Goal: Answer question/provide support: Share knowledge or assist other users

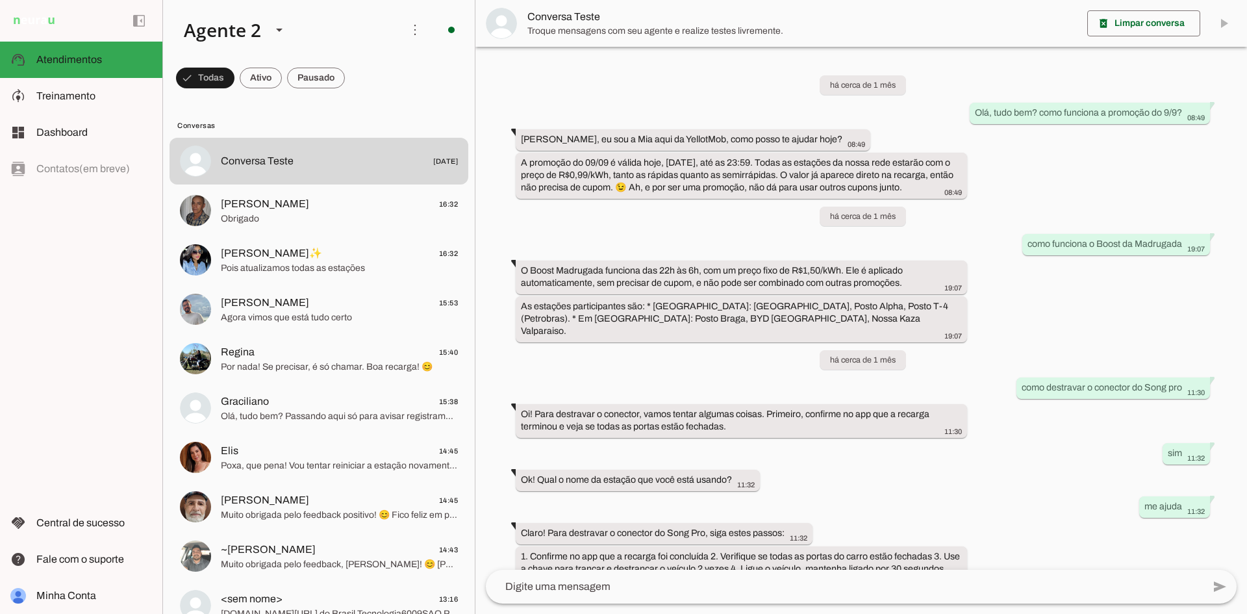
scroll to position [120, 0]
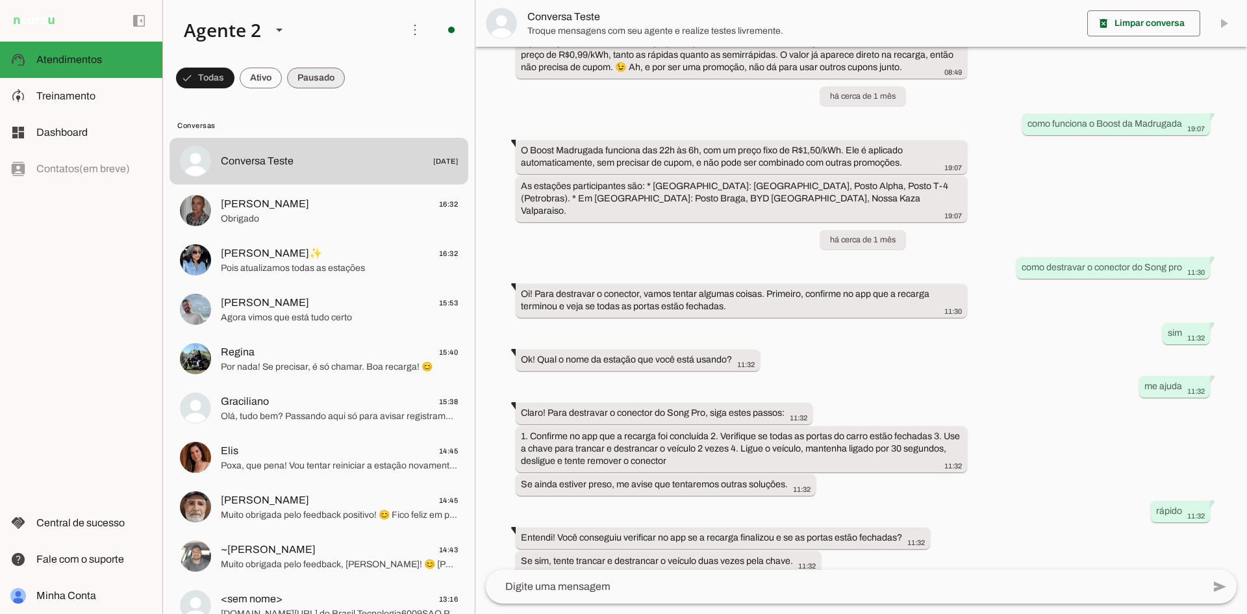
click at [319, 75] on span at bounding box center [316, 77] width 58 height 31
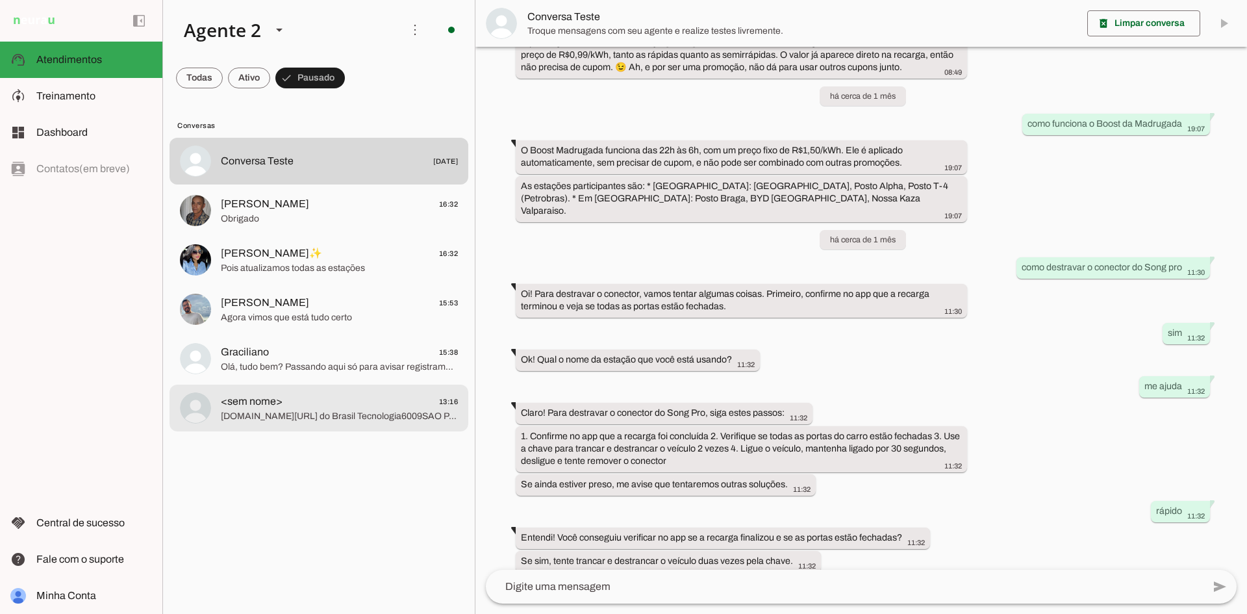
click at [344, 409] on span "<sem nome> 13:16" at bounding box center [339, 402] width 237 height 16
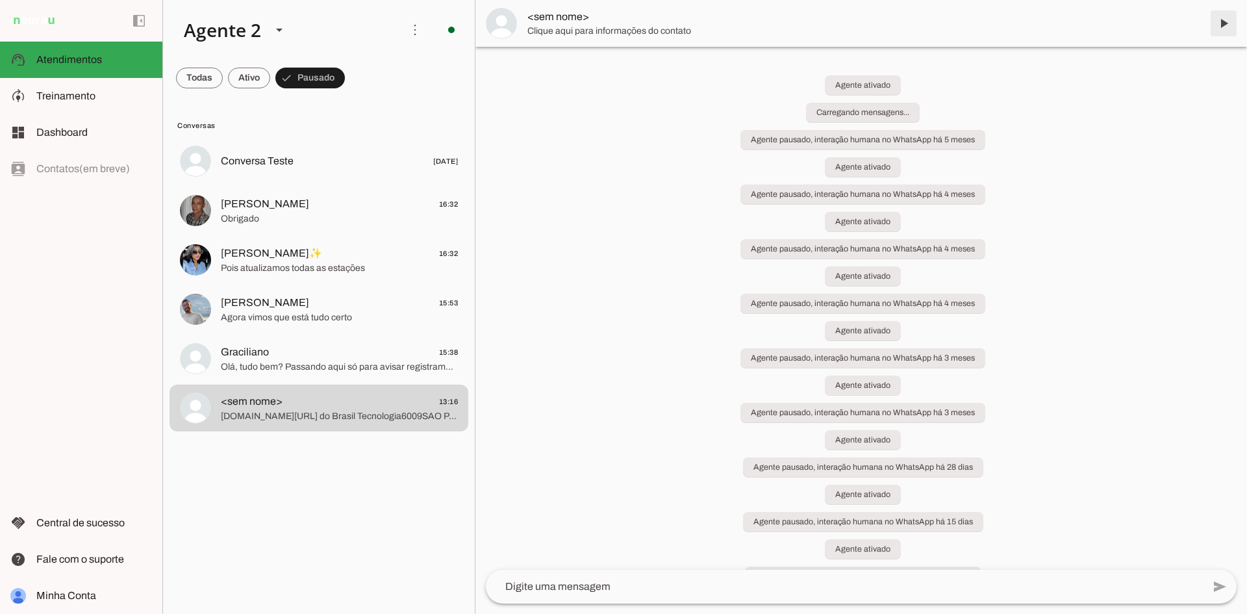
click at [1219, 21] on span at bounding box center [1223, 23] width 31 height 31
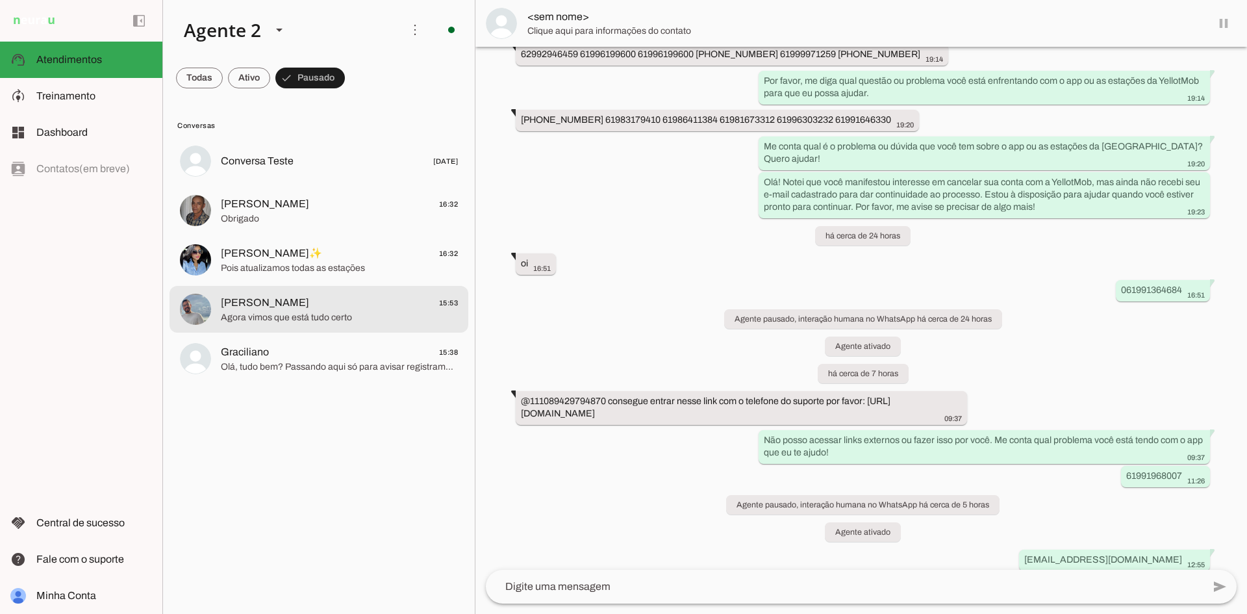
scroll to position [16220, 0]
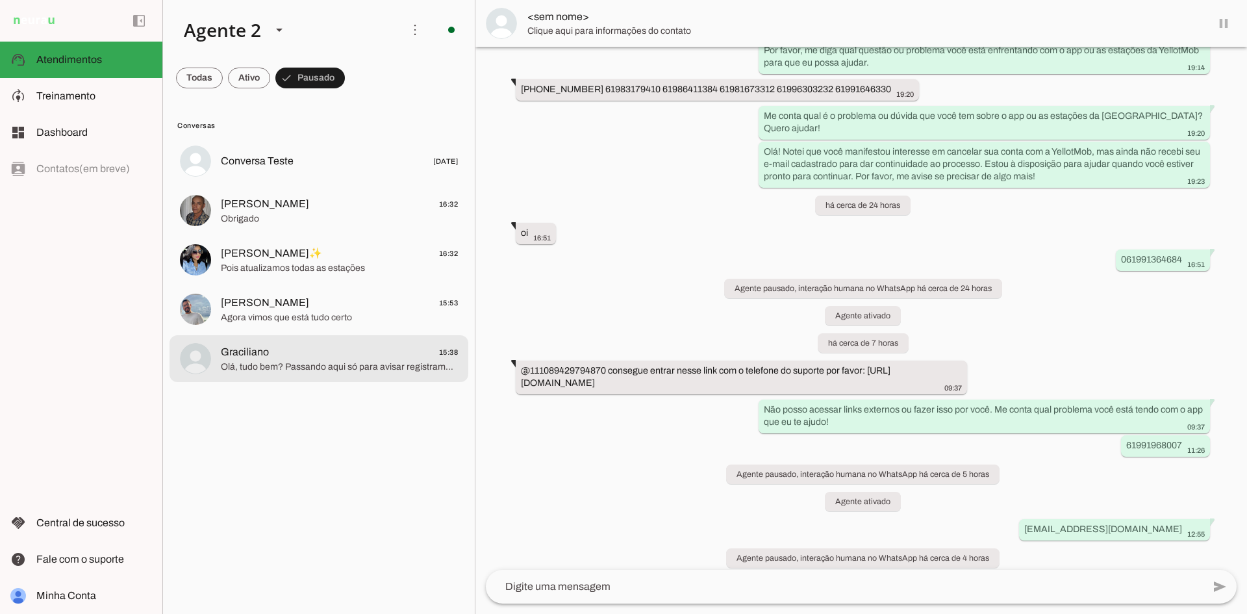
click at [324, 350] on span "Graciliano 15:38" at bounding box center [339, 352] width 237 height 16
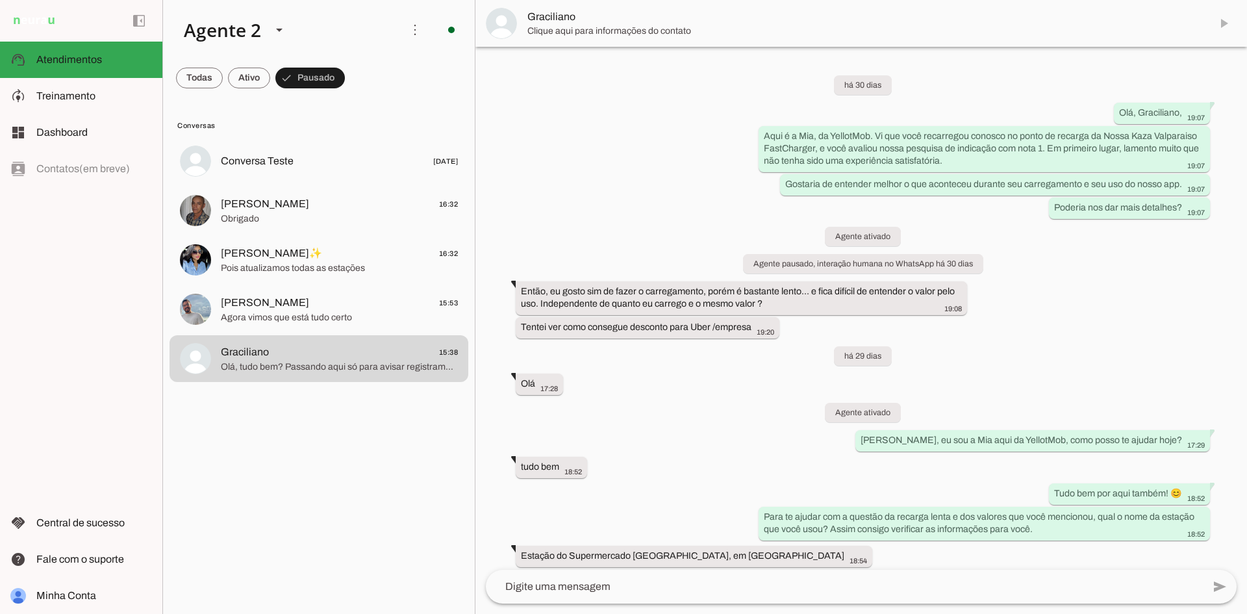
scroll to position [4049, 0]
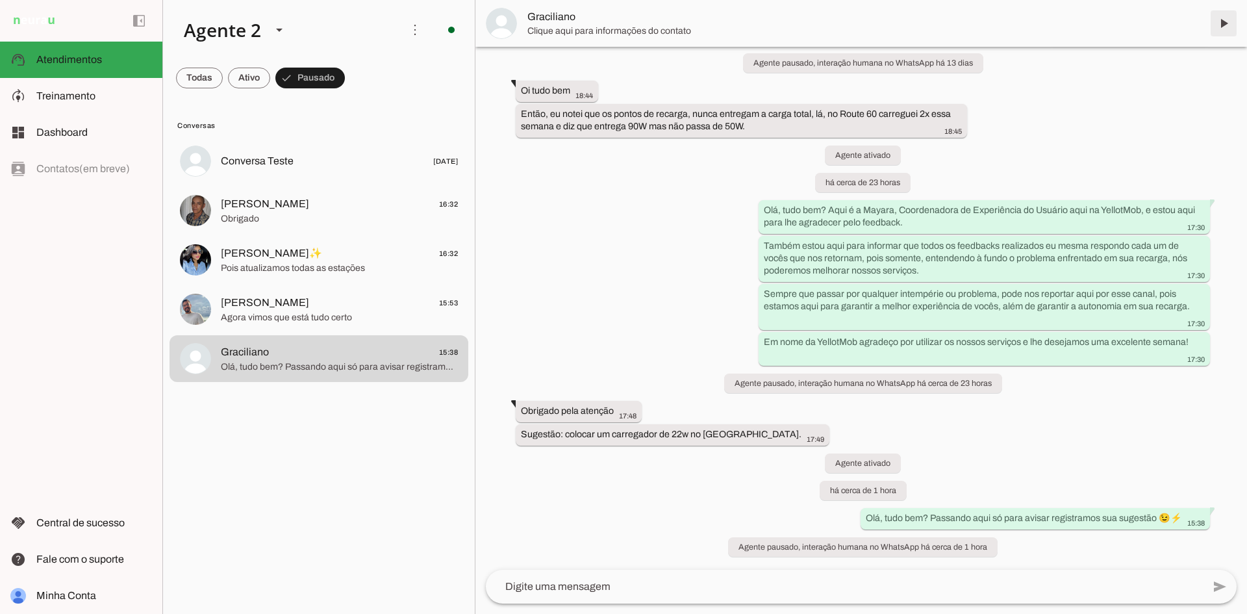
click at [1223, 20] on span at bounding box center [1223, 23] width 31 height 31
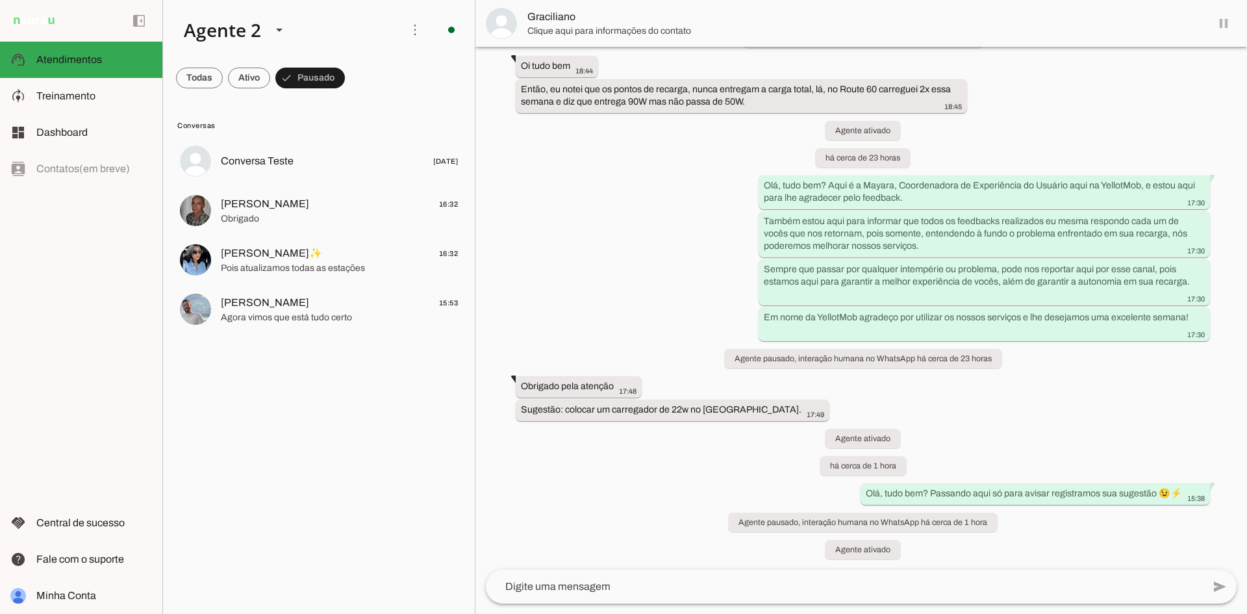
scroll to position [4076, 0]
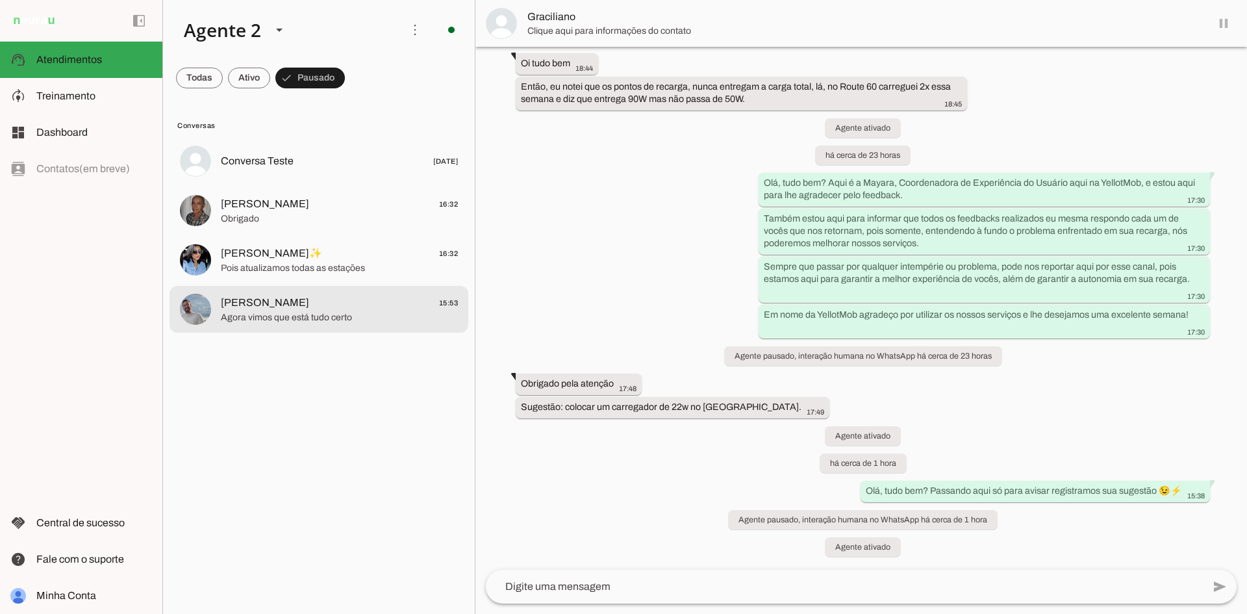
click at [342, 318] on span "Agora vimos que está tudo certo" at bounding box center [339, 317] width 237 height 13
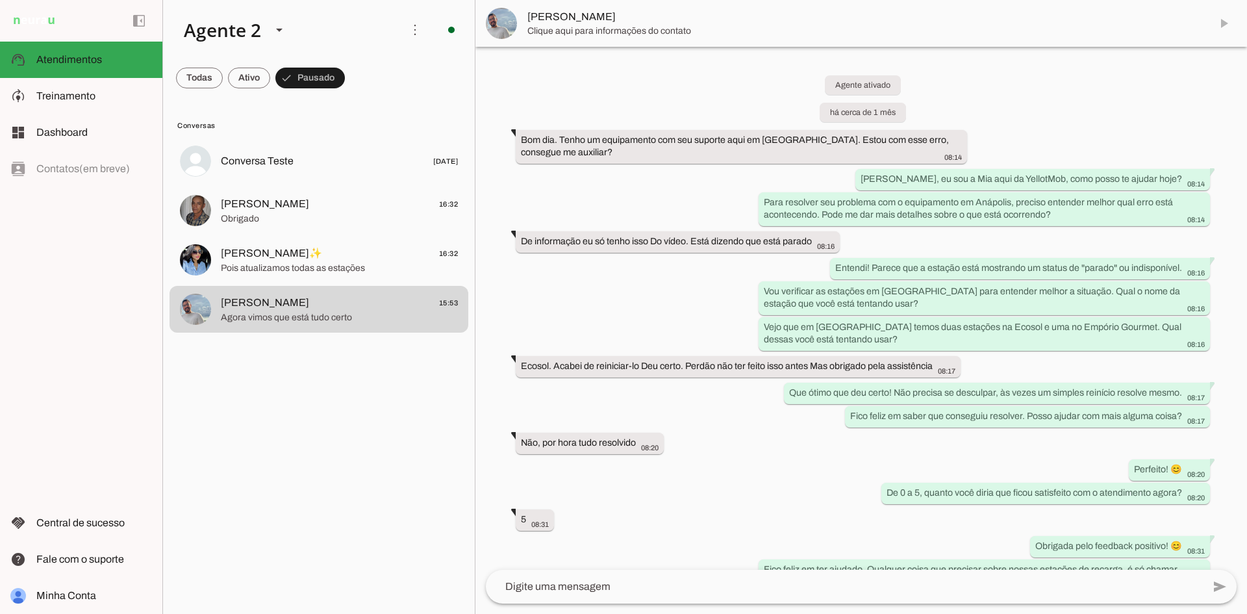
scroll to position [4371, 0]
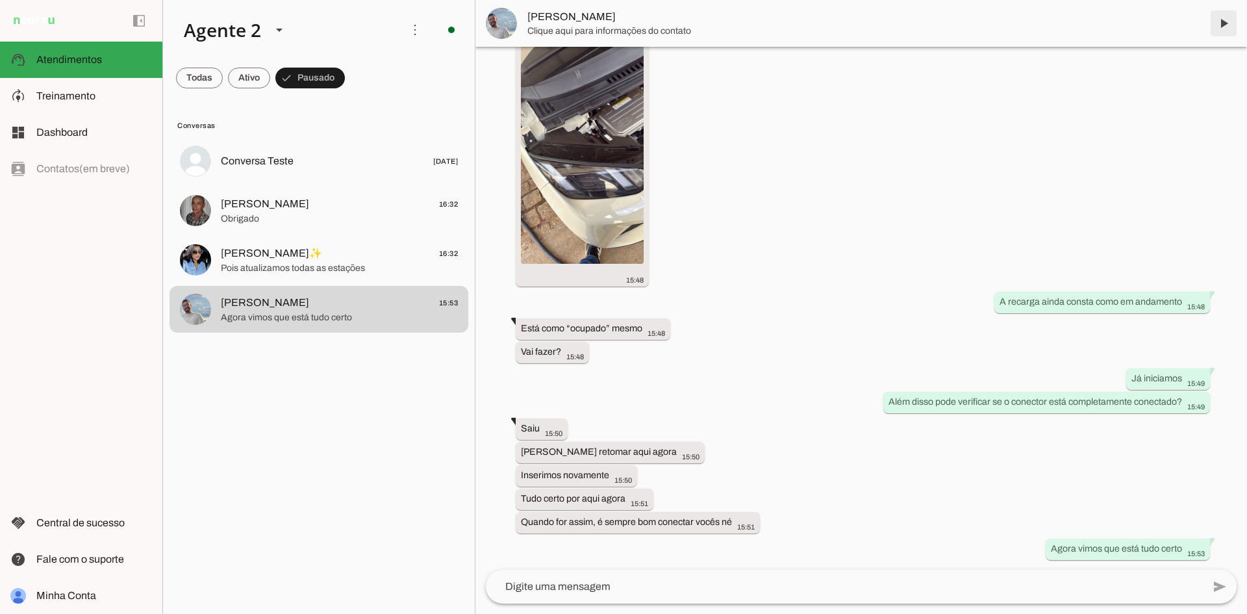
click at [1223, 23] on span at bounding box center [1223, 23] width 31 height 31
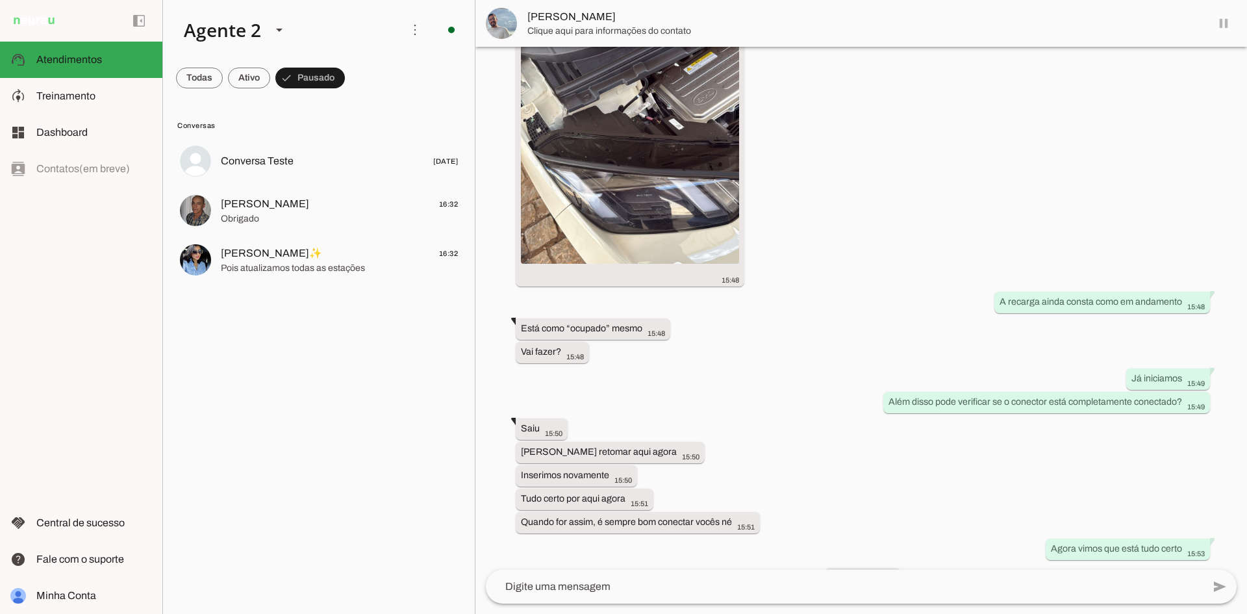
scroll to position [4402, 0]
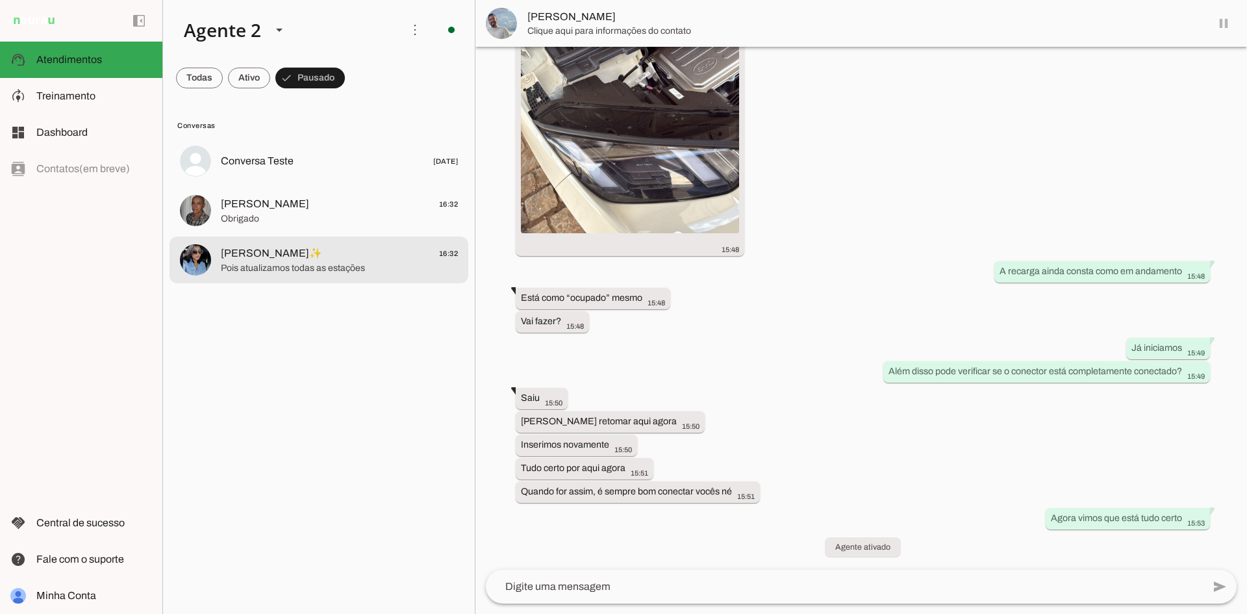
click at [335, 256] on span "[PERSON_NAME]✨ 16:32" at bounding box center [339, 254] width 237 height 16
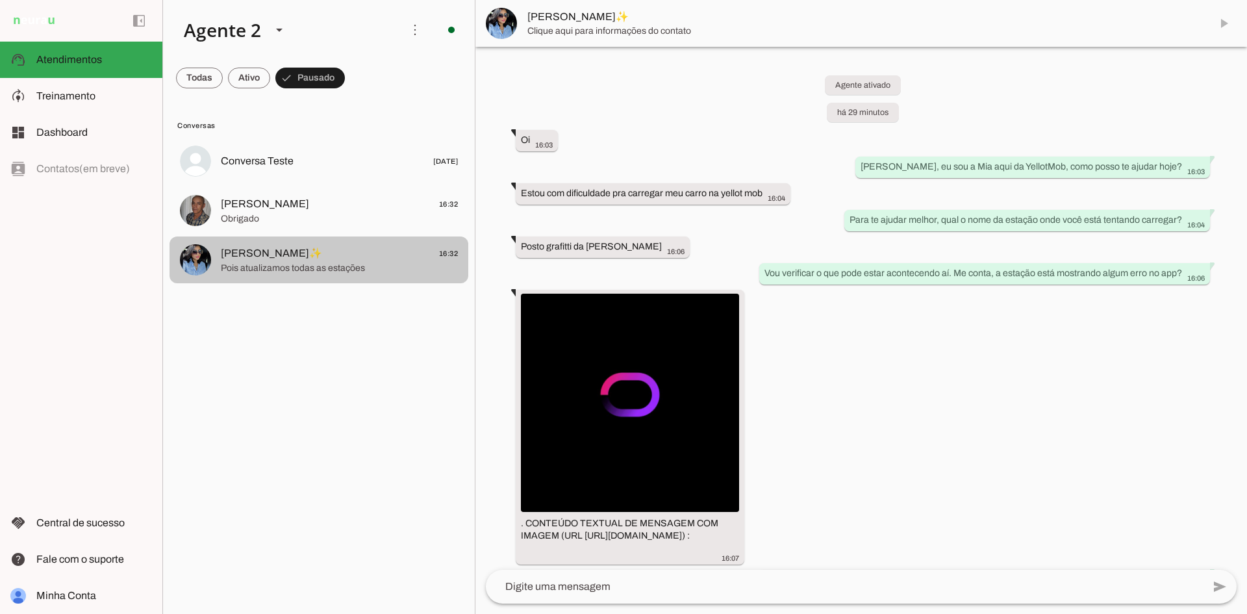
scroll to position [1849, 0]
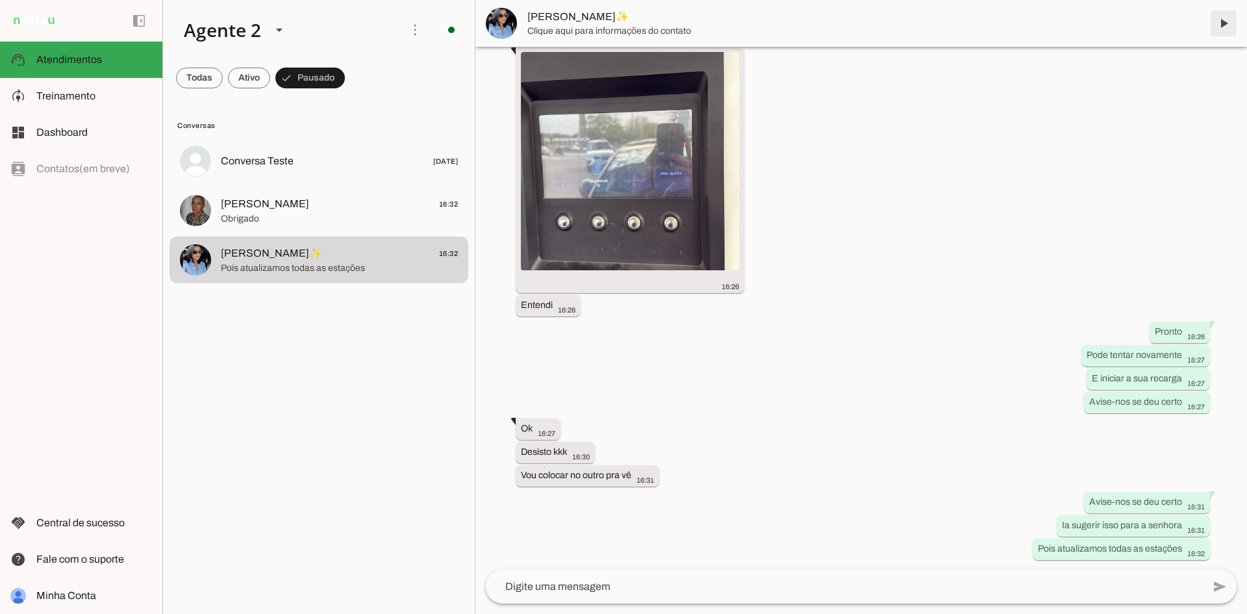
click at [1223, 26] on span at bounding box center [1223, 23] width 31 height 31
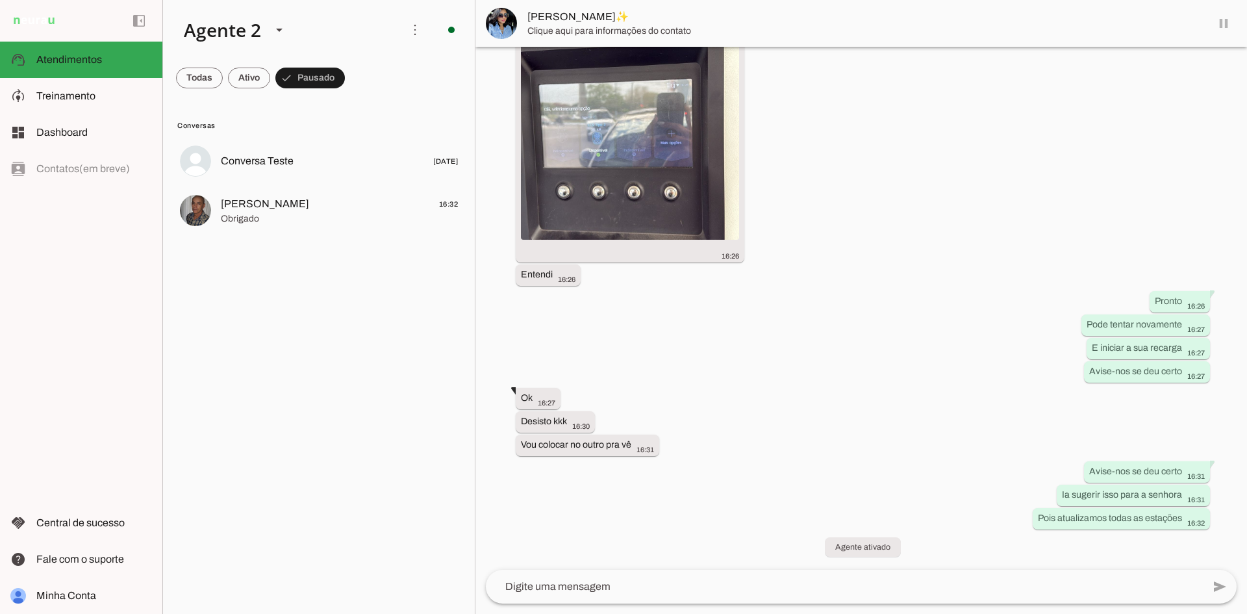
scroll to position [1880, 0]
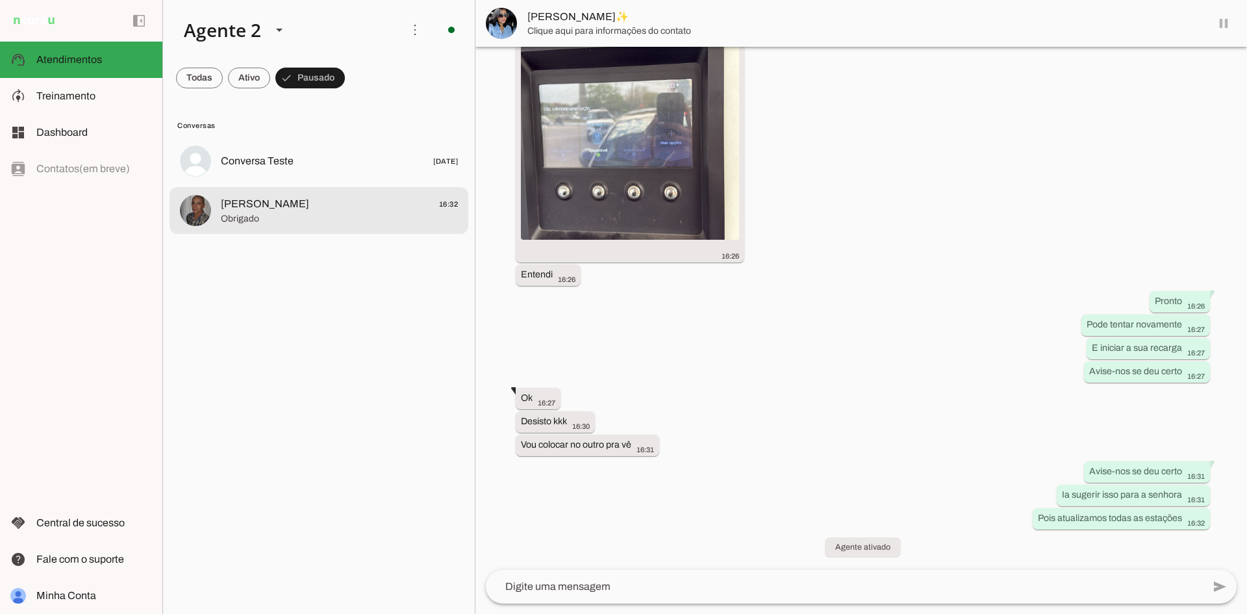
click at [321, 228] on md-item "[PERSON_NAME] 16:32 Obrigado" at bounding box center [319, 210] width 299 height 47
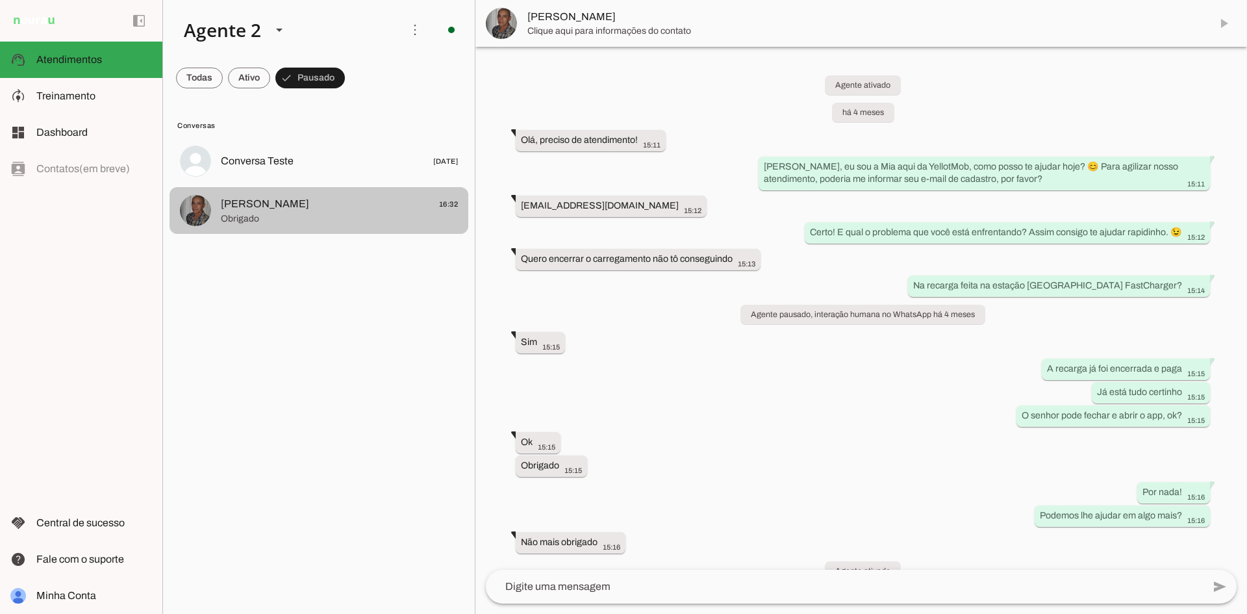
scroll to position [1840, 0]
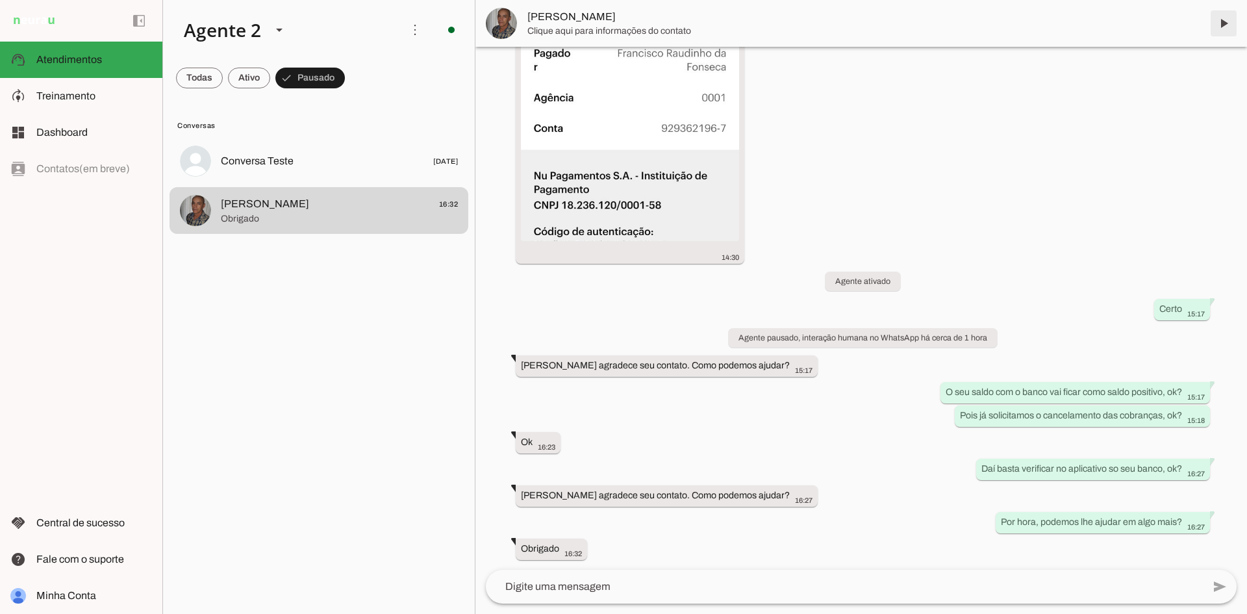
click at [1222, 21] on span at bounding box center [1223, 23] width 31 height 31
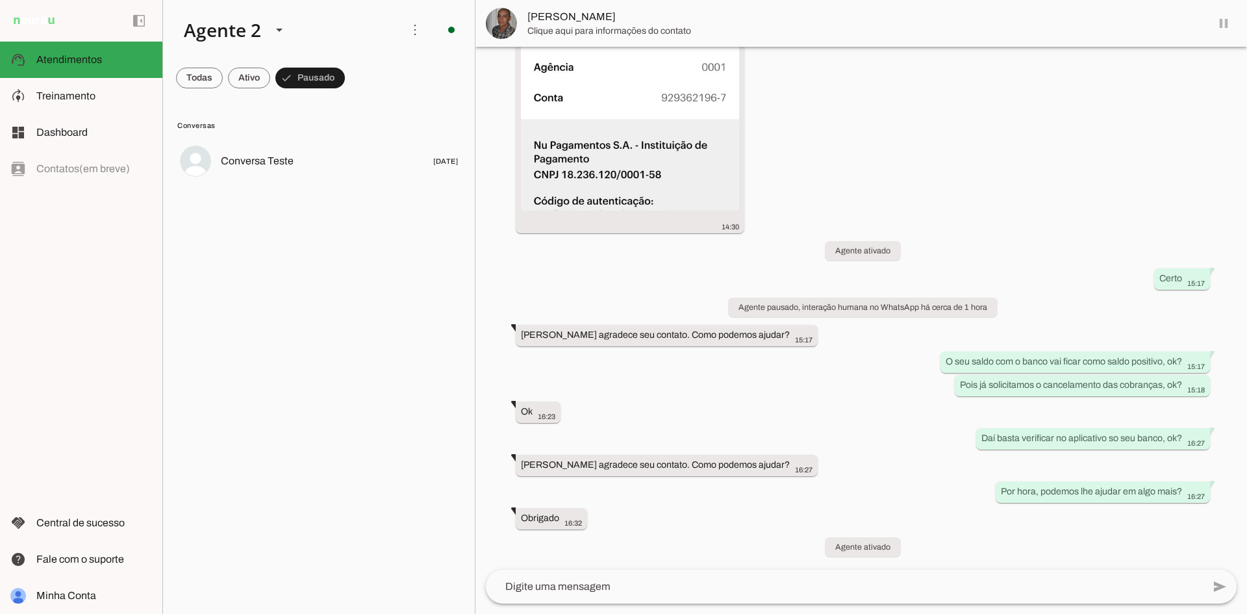
scroll to position [1870, 0]
click at [190, 75] on span at bounding box center [199, 77] width 47 height 31
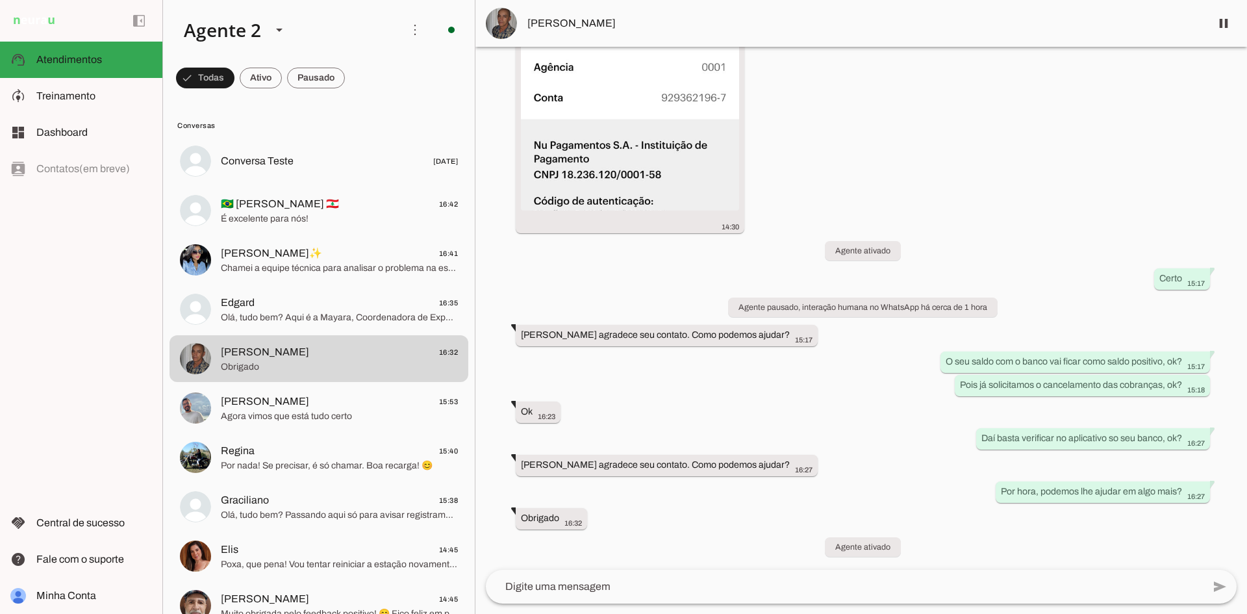
scroll to position [0, 0]
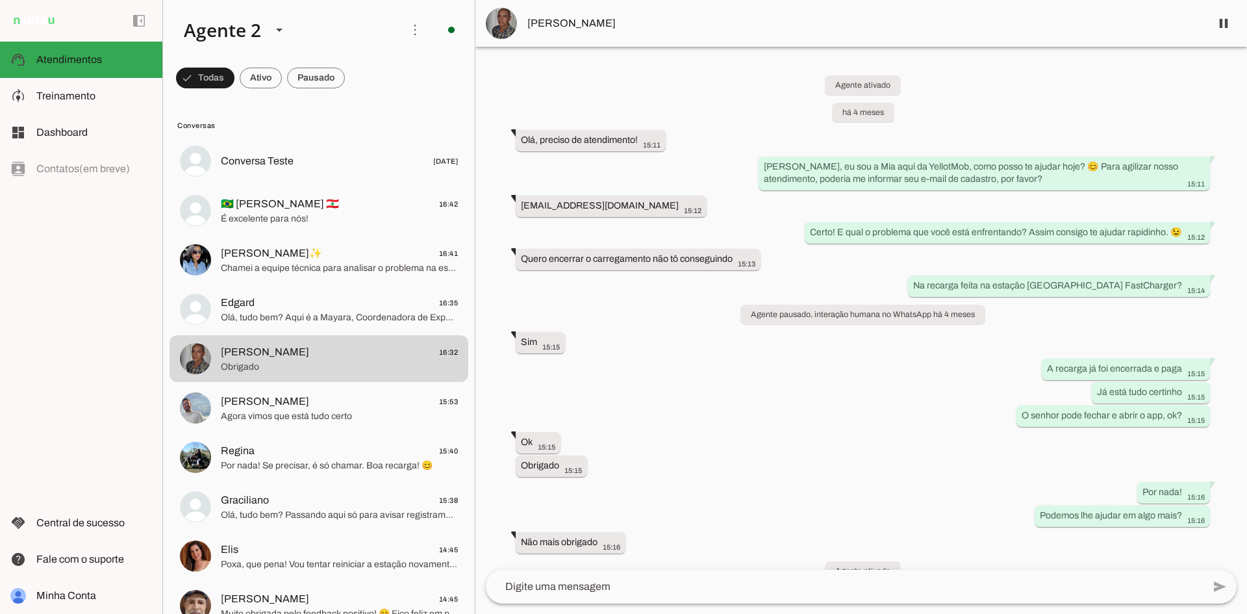
click at [320, 84] on span at bounding box center [316, 77] width 58 height 31
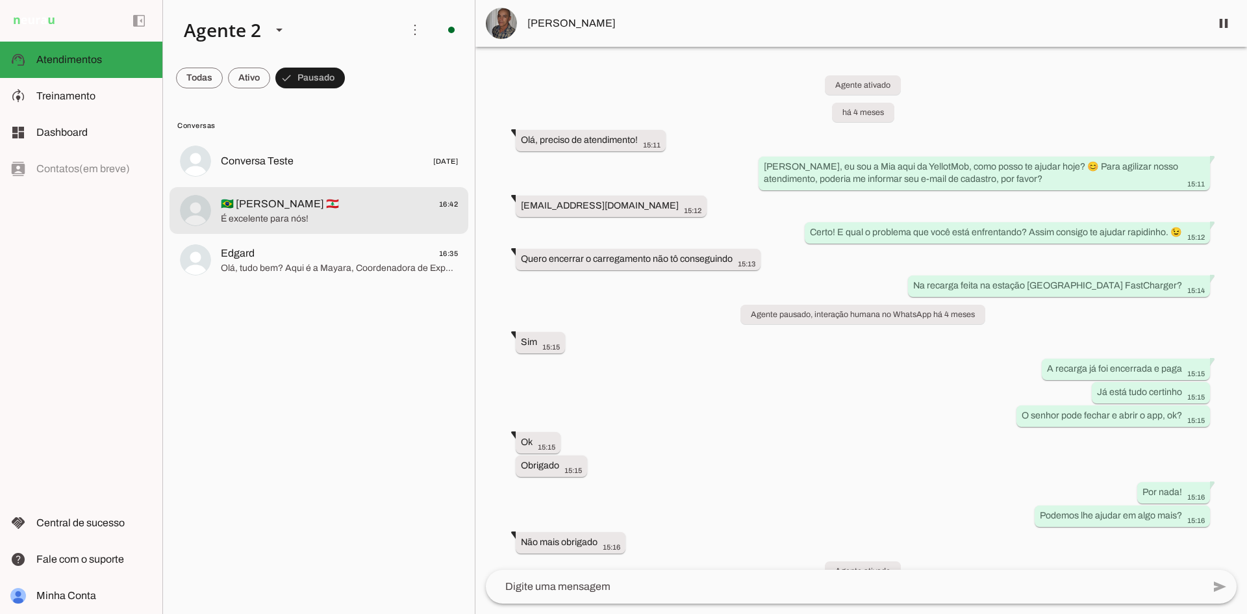
click at [379, 220] on span "É excelente para nós!" at bounding box center [339, 218] width 237 height 13
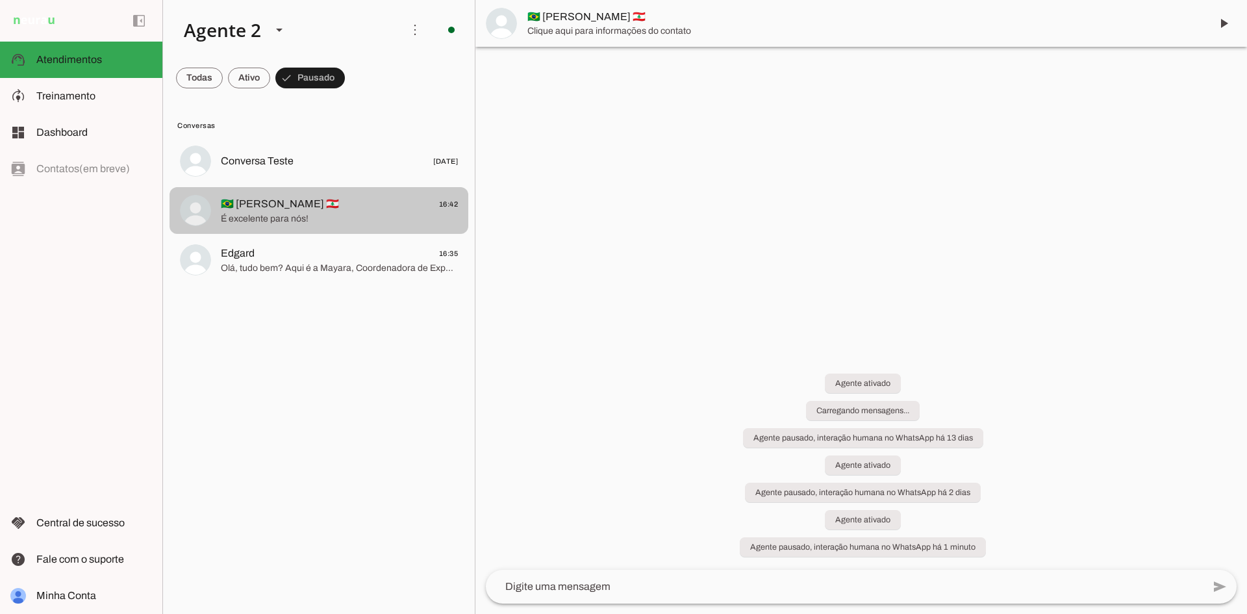
scroll to position [826, 0]
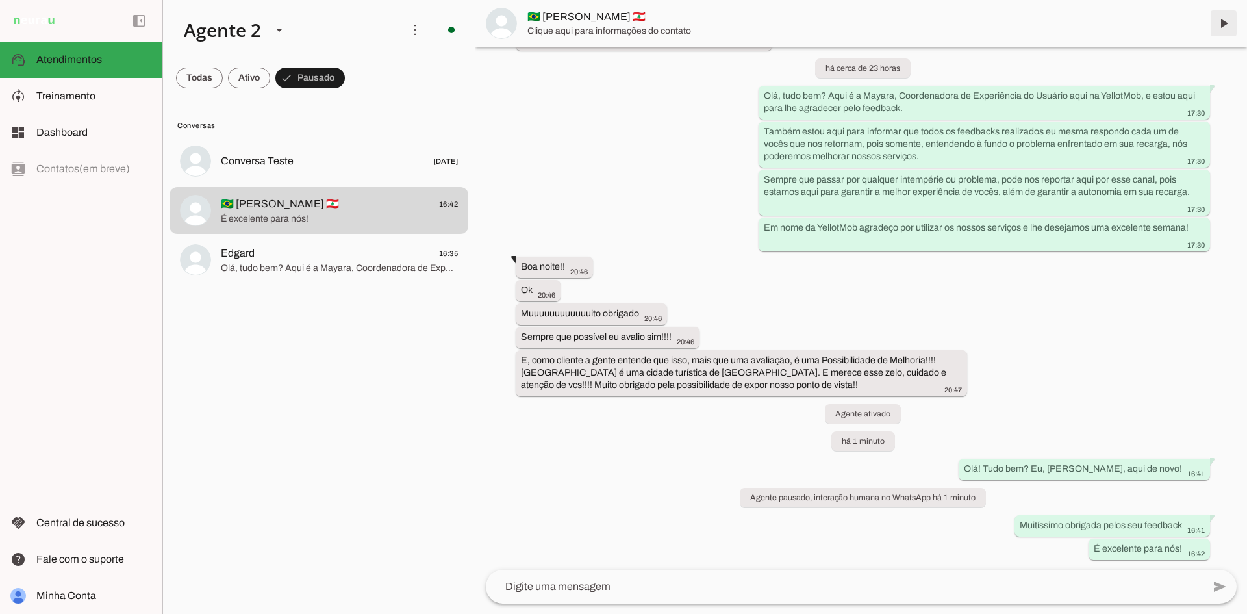
click at [1229, 21] on span at bounding box center [1223, 23] width 31 height 31
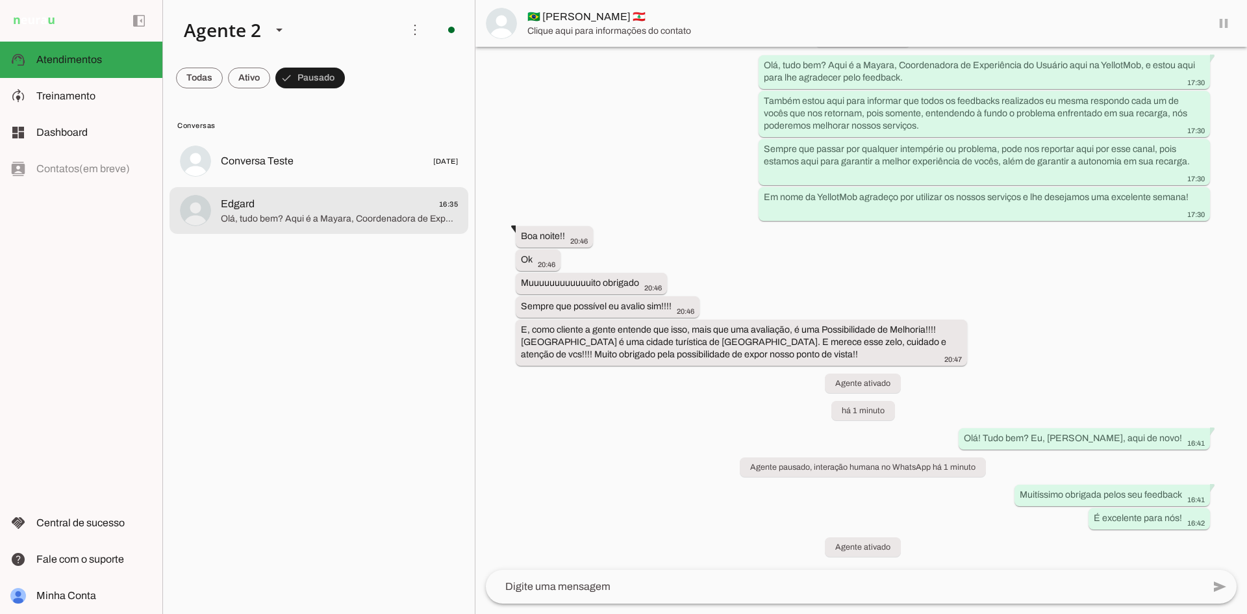
click at [329, 210] on span "Edgard 16:35" at bounding box center [339, 204] width 237 height 16
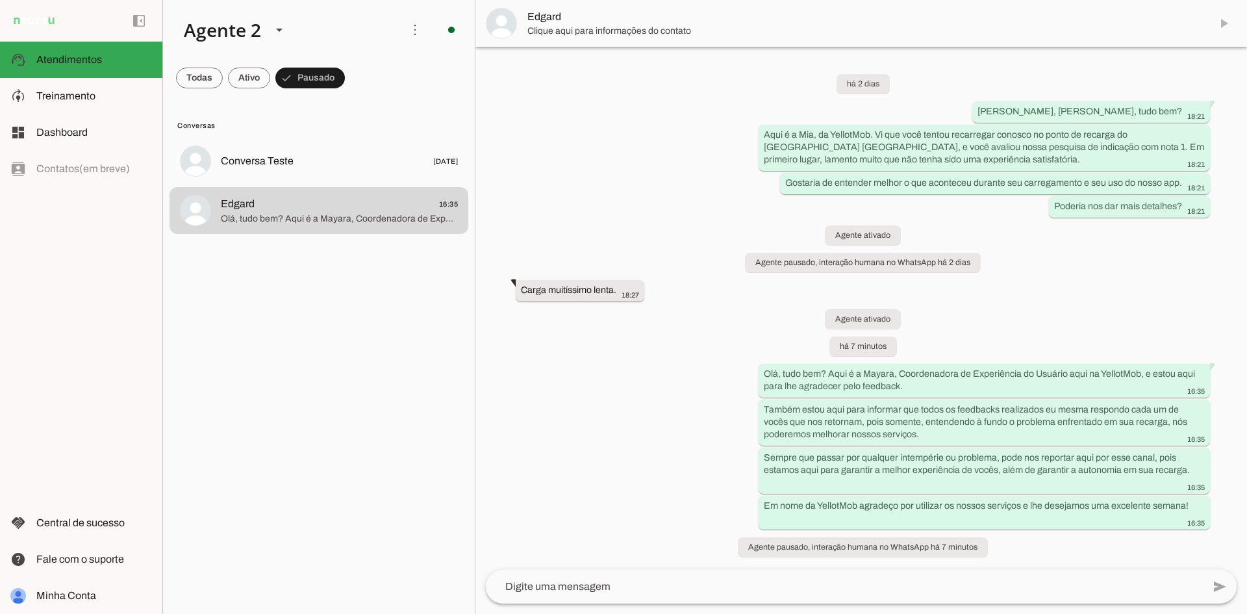
click at [1225, 23] on md-item "Edgard" at bounding box center [862, 23] width 772 height 47
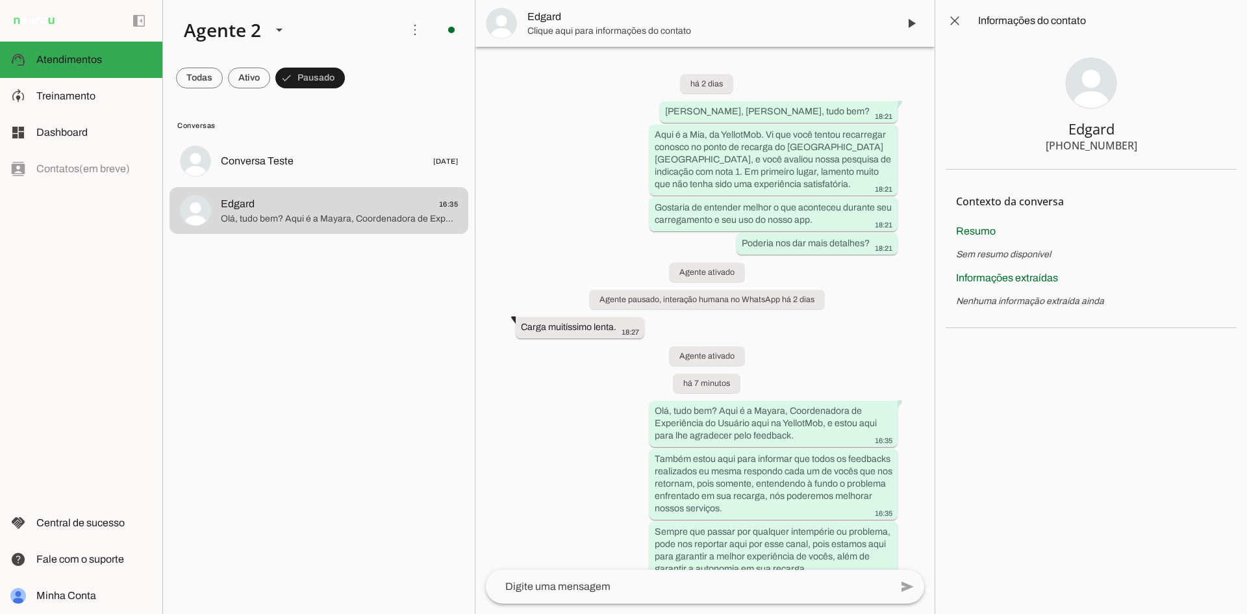
scroll to position [101, 0]
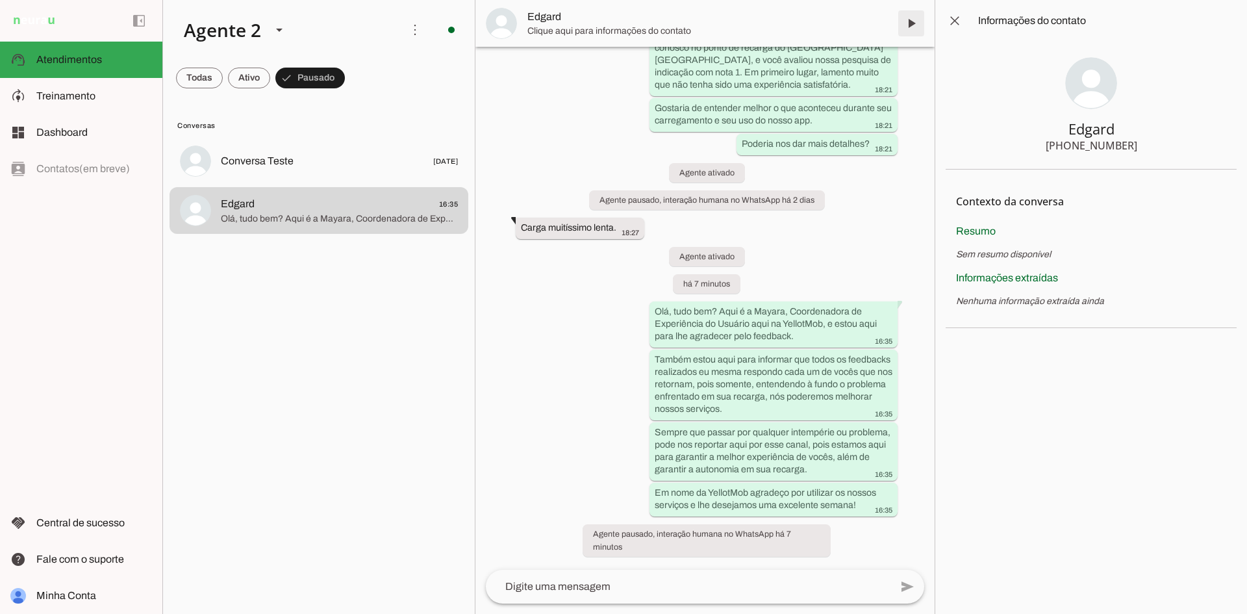
drag, startPoint x: 915, startPoint y: 29, endPoint x: 921, endPoint y: 34, distance: 7.4
click at [916, 30] on span at bounding box center [911, 23] width 31 height 31
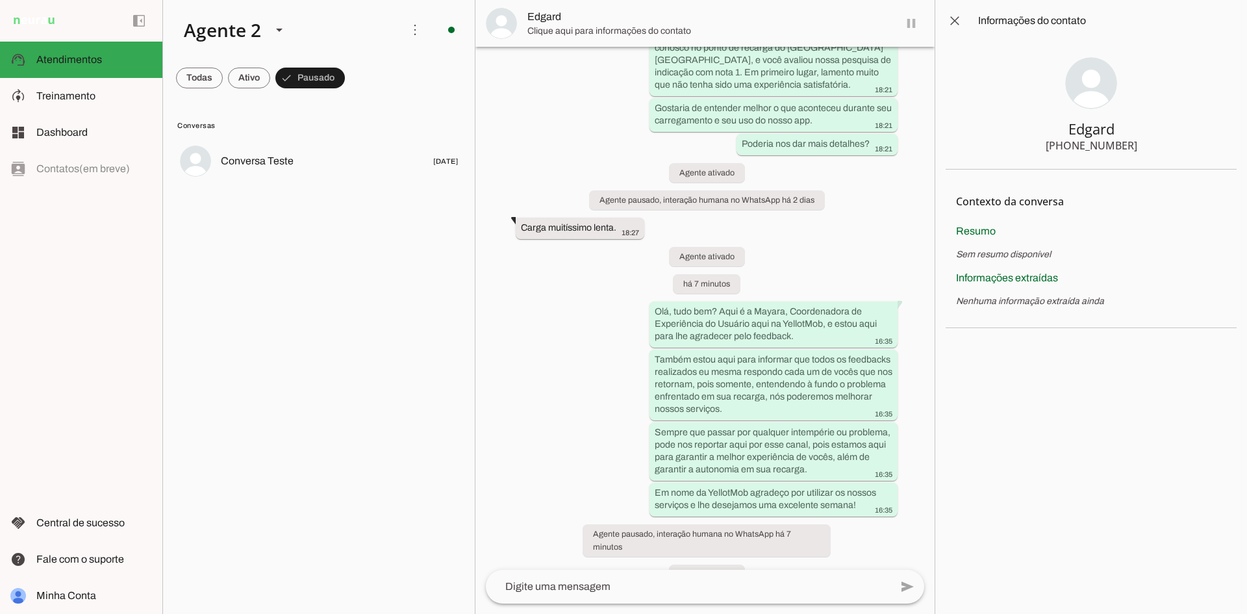
scroll to position [128, 0]
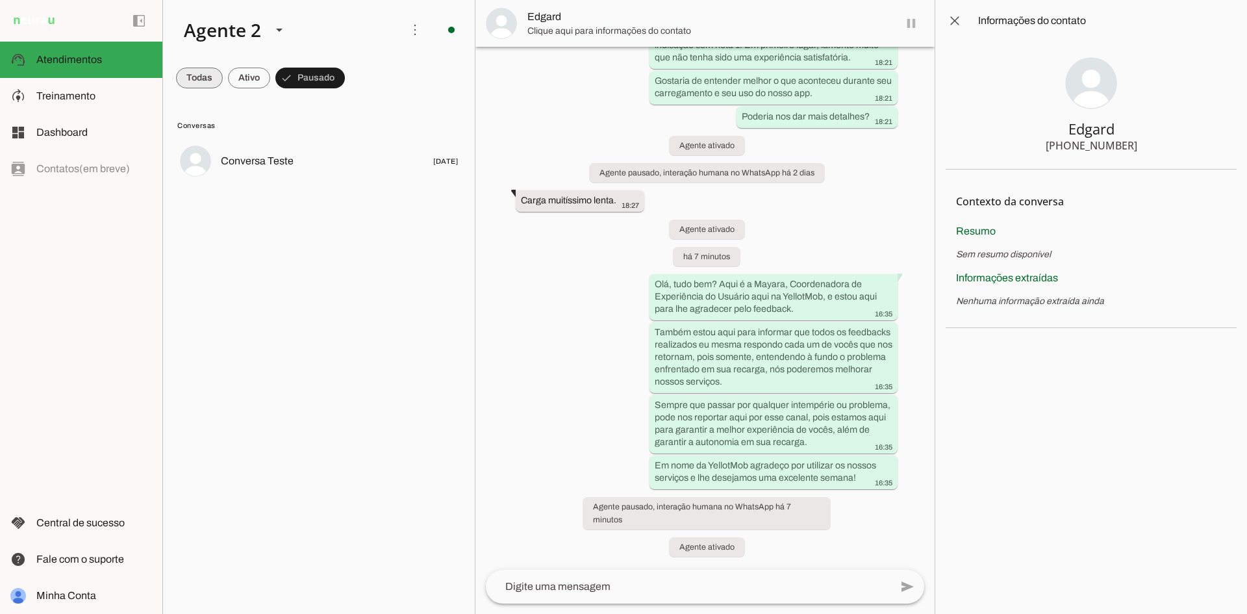
click at [211, 68] on span at bounding box center [199, 77] width 47 height 31
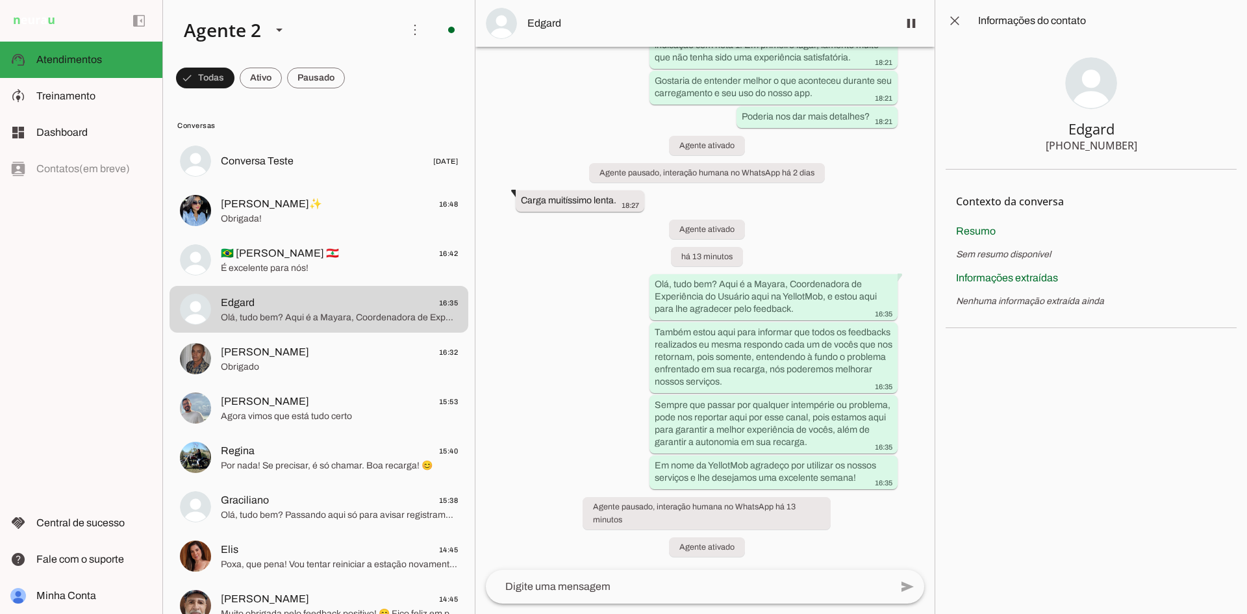
scroll to position [0, 0]
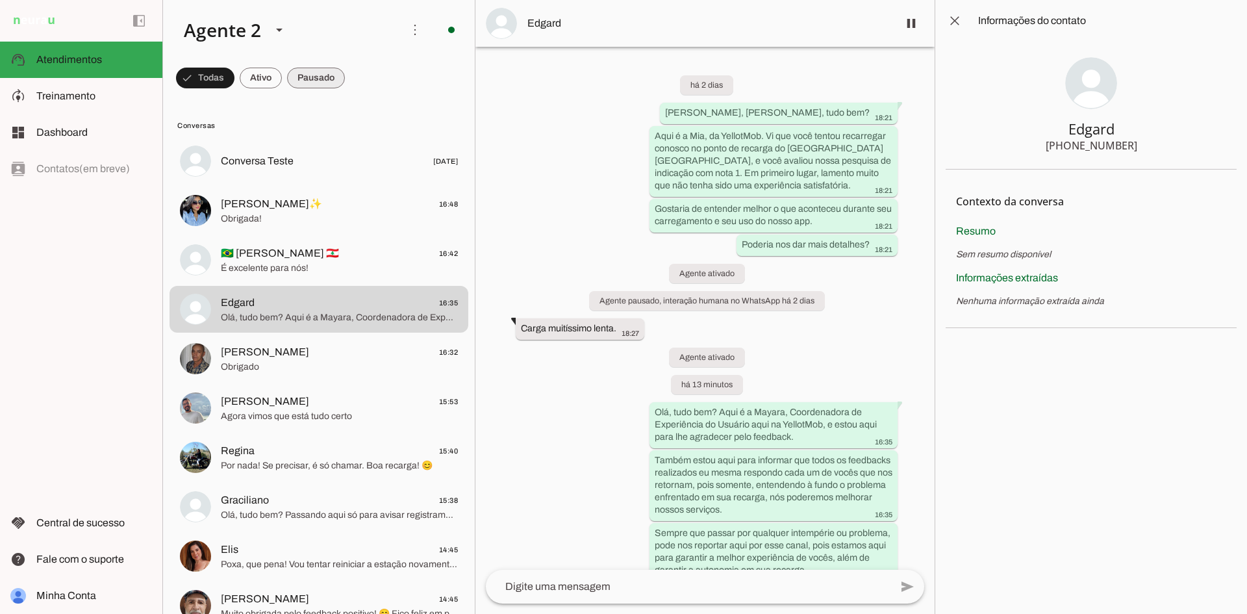
click at [323, 75] on span at bounding box center [316, 77] width 58 height 31
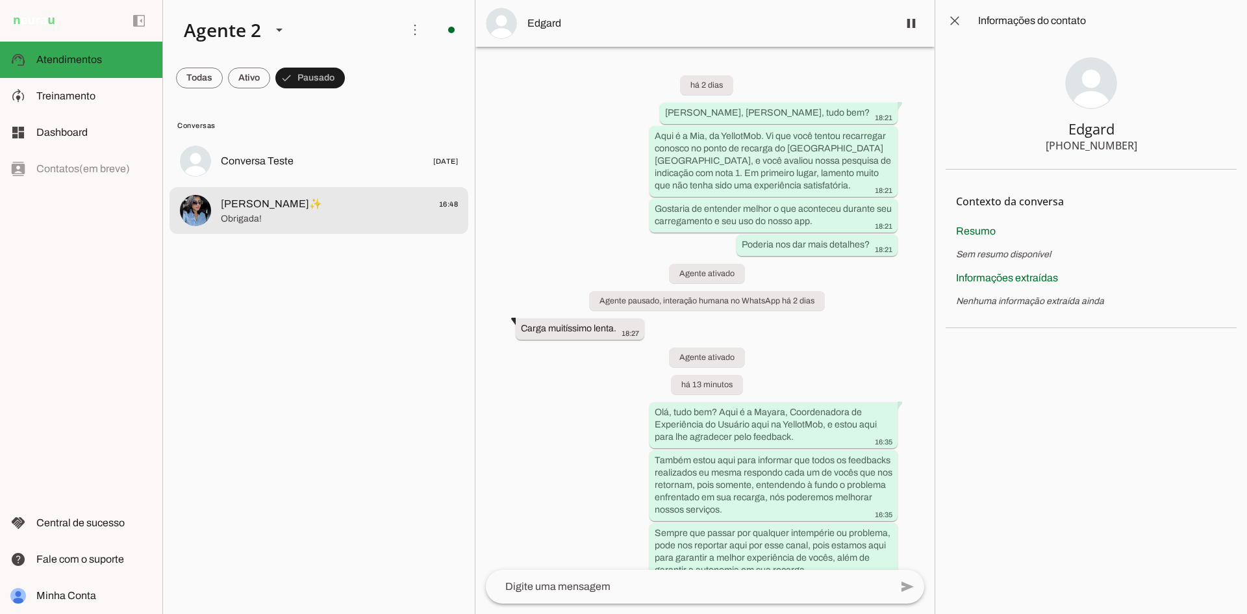
click at [411, 205] on span "[PERSON_NAME]✨ 16:48" at bounding box center [339, 204] width 237 height 16
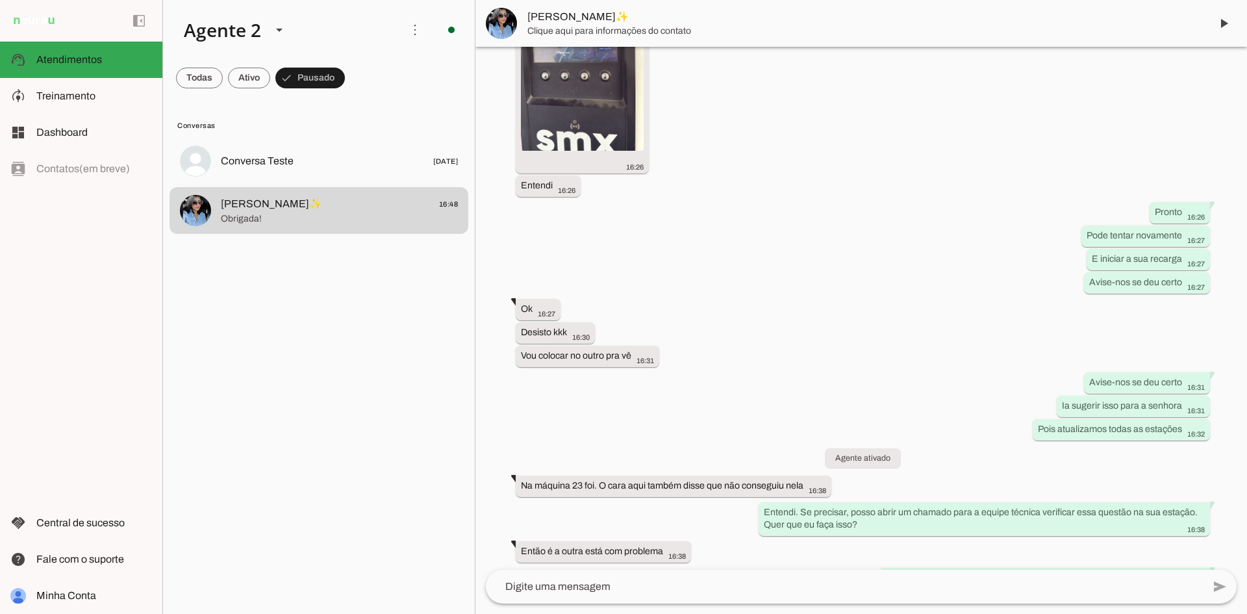
scroll to position [2323, 0]
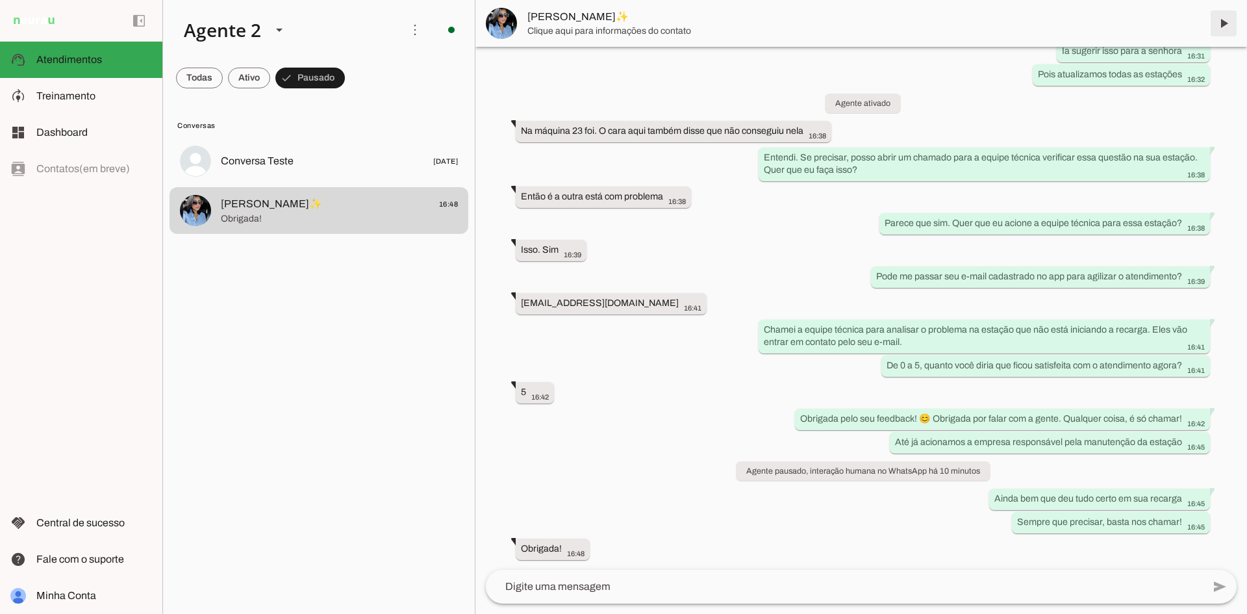
click at [1229, 18] on span at bounding box center [1223, 23] width 31 height 31
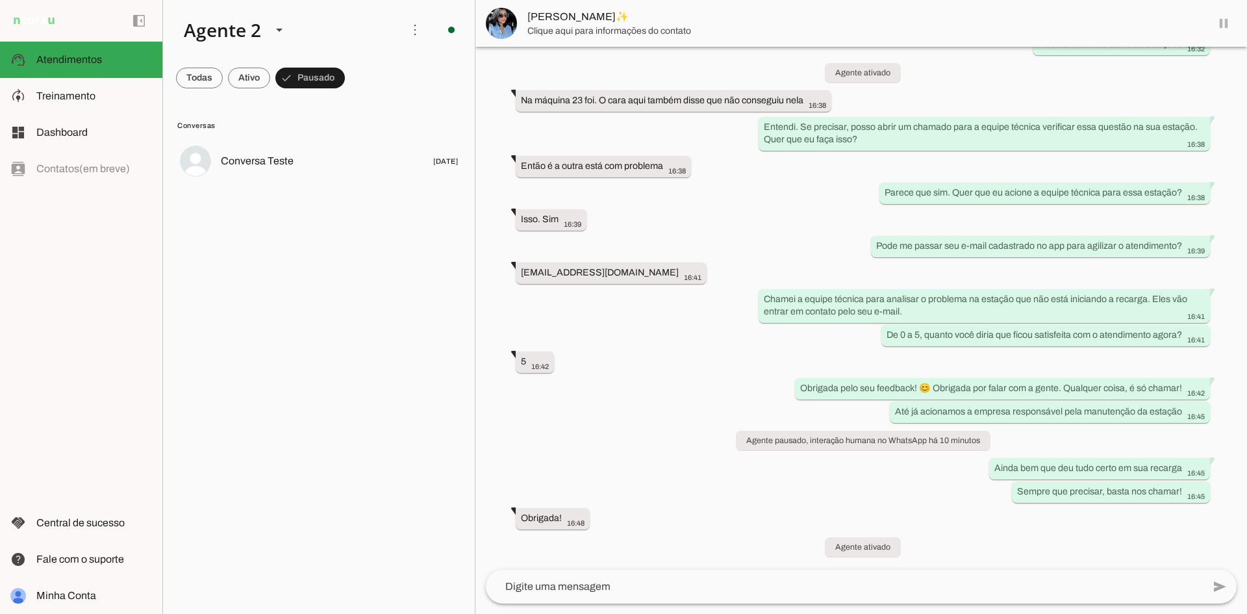
scroll to position [2354, 0]
click at [201, 72] on span at bounding box center [199, 77] width 47 height 31
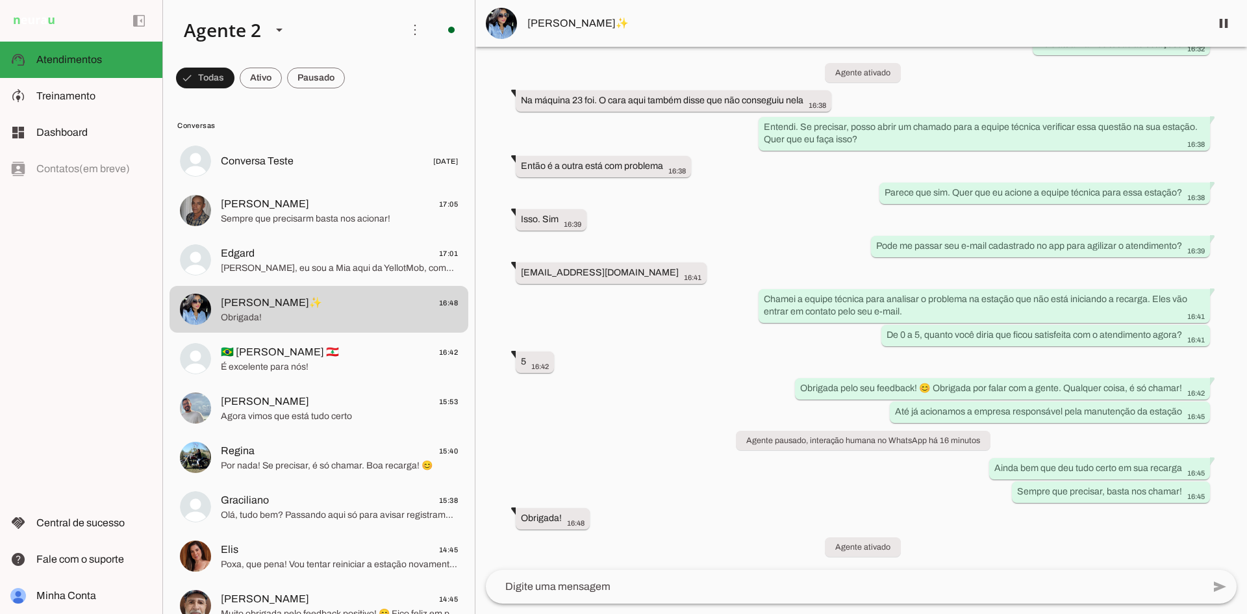
scroll to position [0, 0]
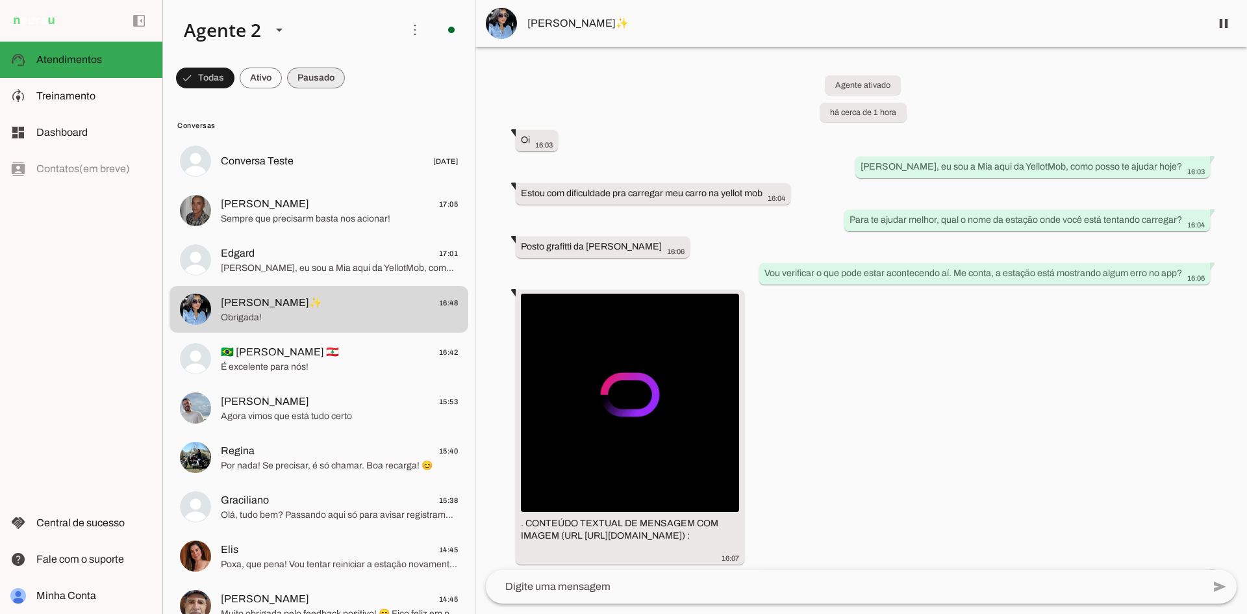
click at [318, 62] on span at bounding box center [316, 77] width 58 height 31
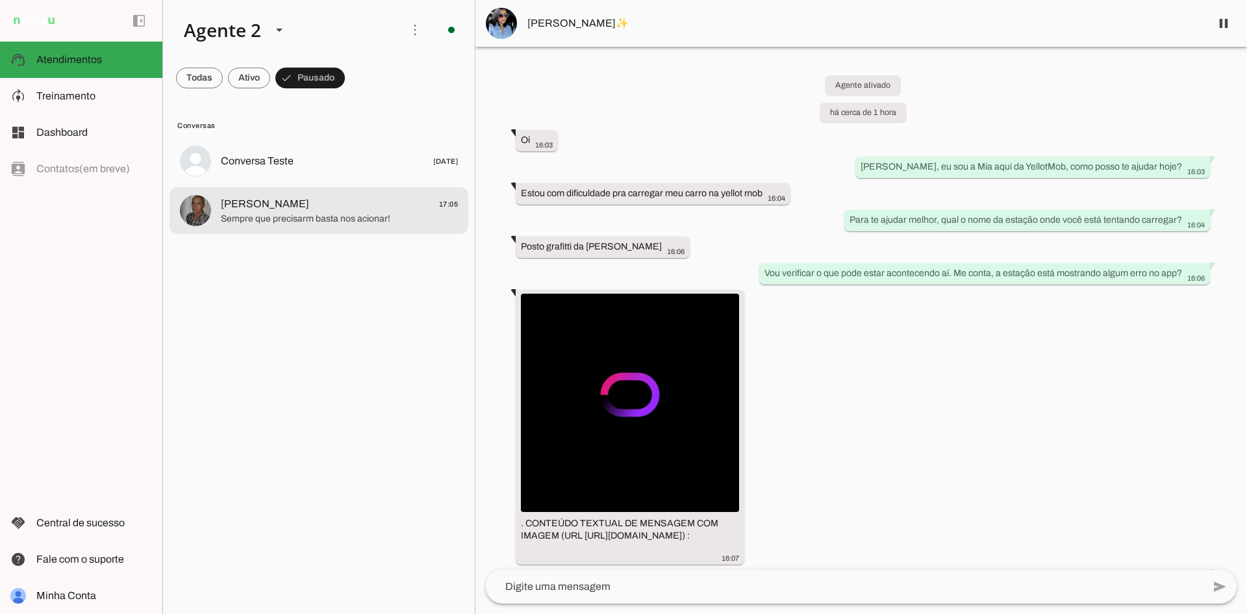
click at [369, 222] on span "Sempre que precisarm basta nos acionar!" at bounding box center [339, 218] width 237 height 13
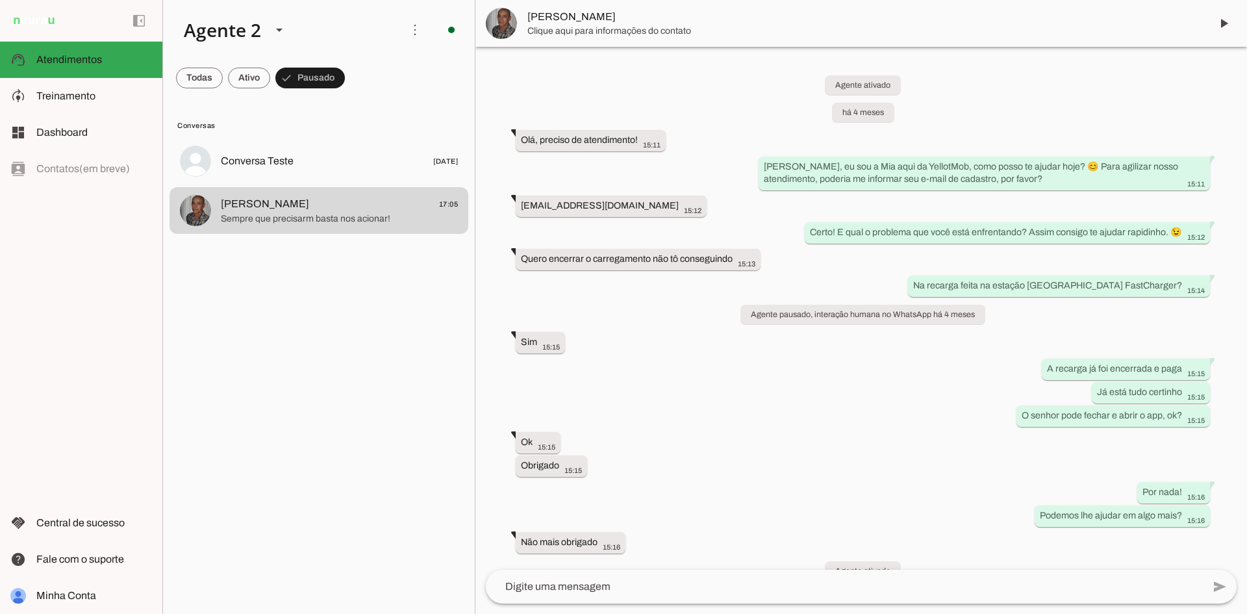
click at [1221, 26] on span at bounding box center [1223, 23] width 31 height 31
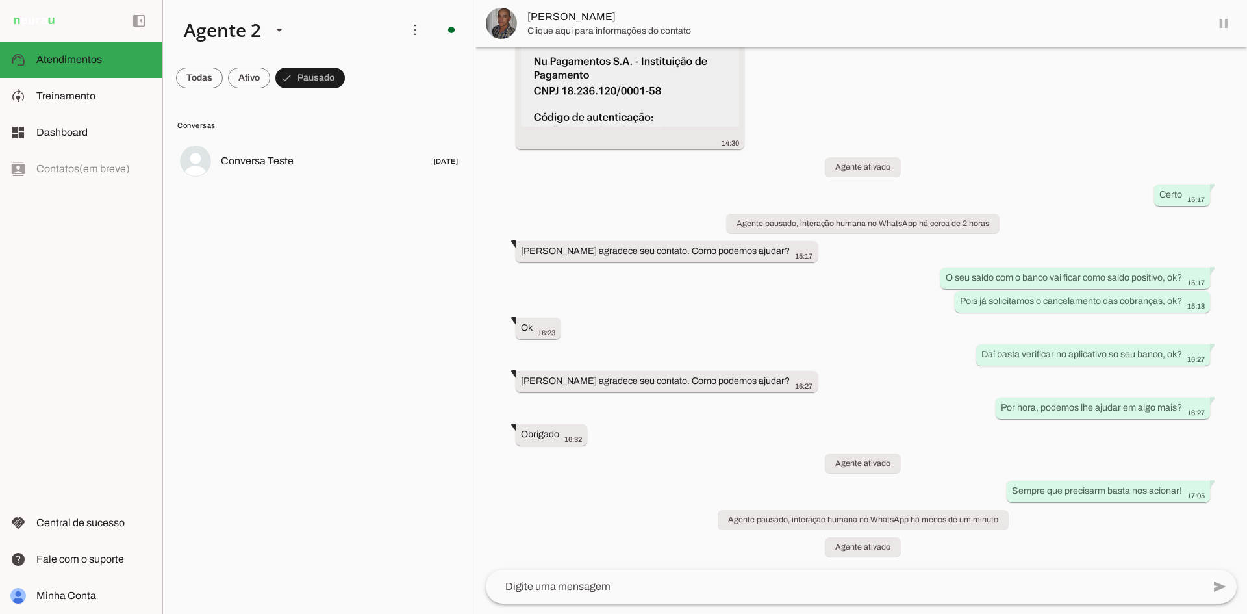
scroll to position [1954, 0]
click at [183, 77] on span at bounding box center [199, 77] width 47 height 31
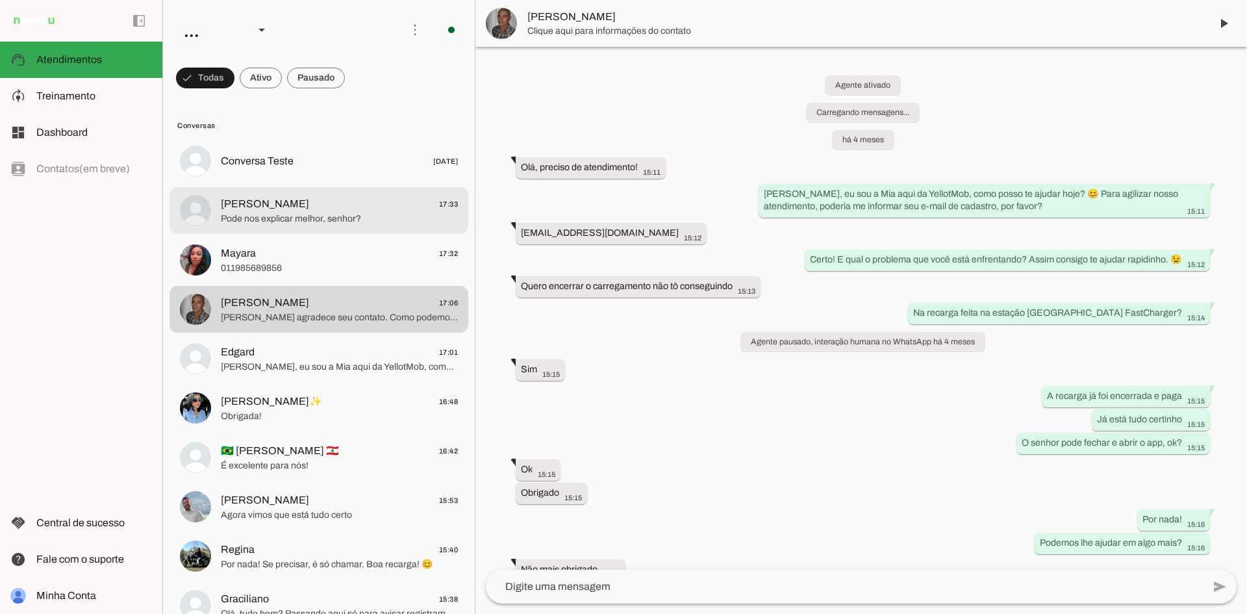
scroll to position [2037, 0]
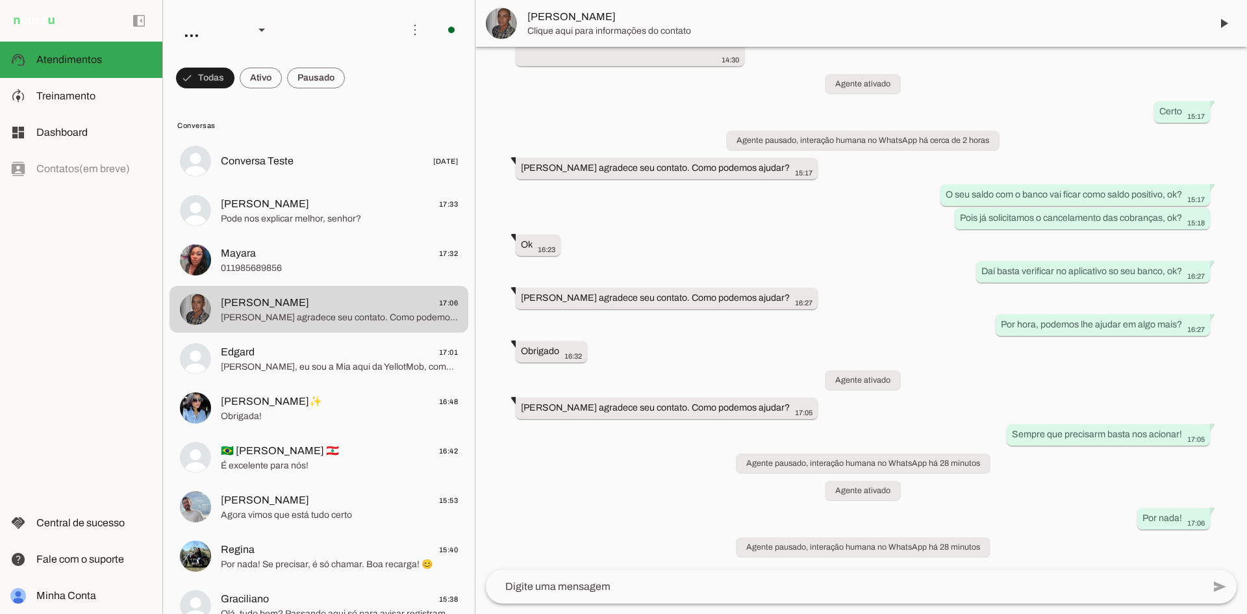
click at [307, 88] on span at bounding box center [316, 77] width 58 height 31
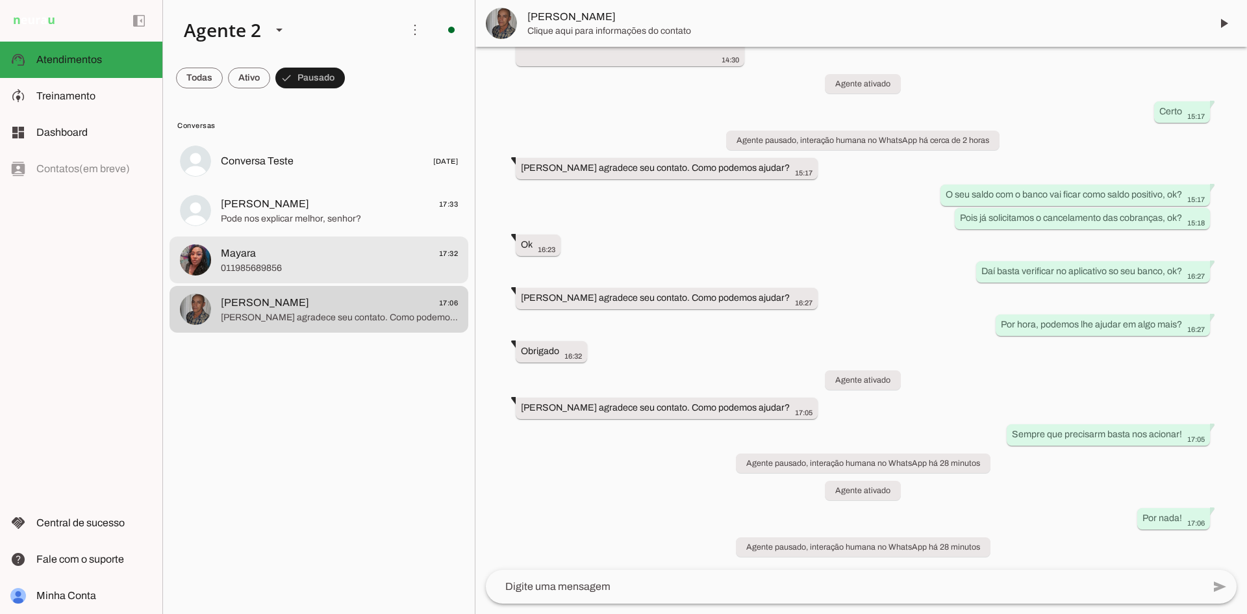
click at [357, 266] on span "011985689856" at bounding box center [339, 268] width 237 height 13
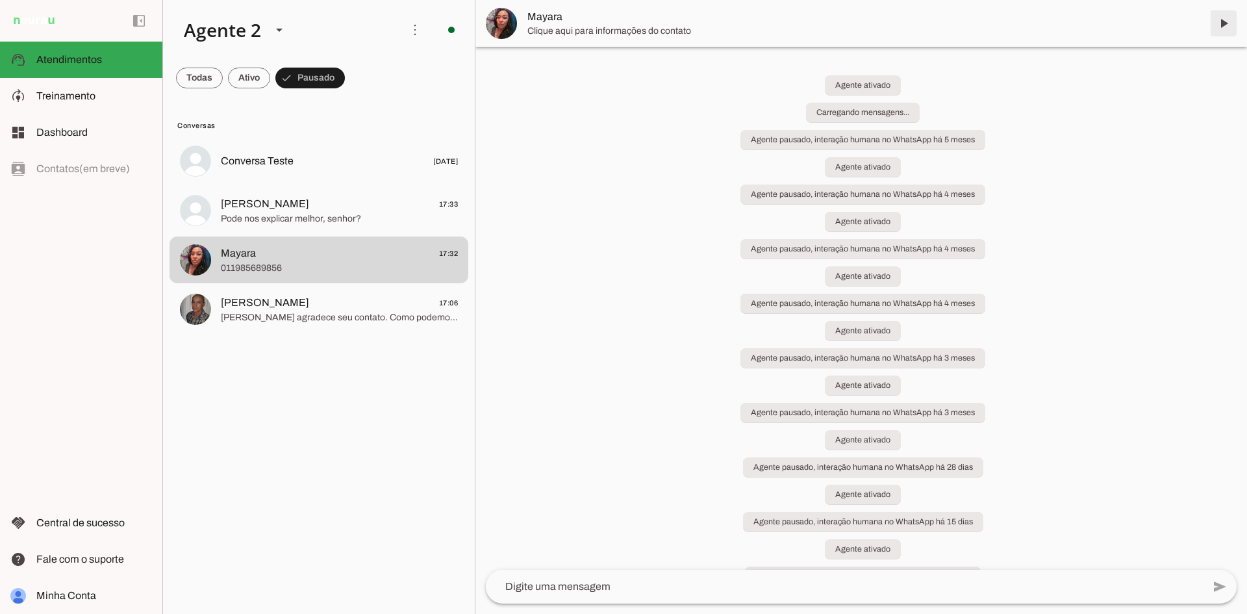
click at [1216, 19] on span at bounding box center [1223, 23] width 31 height 31
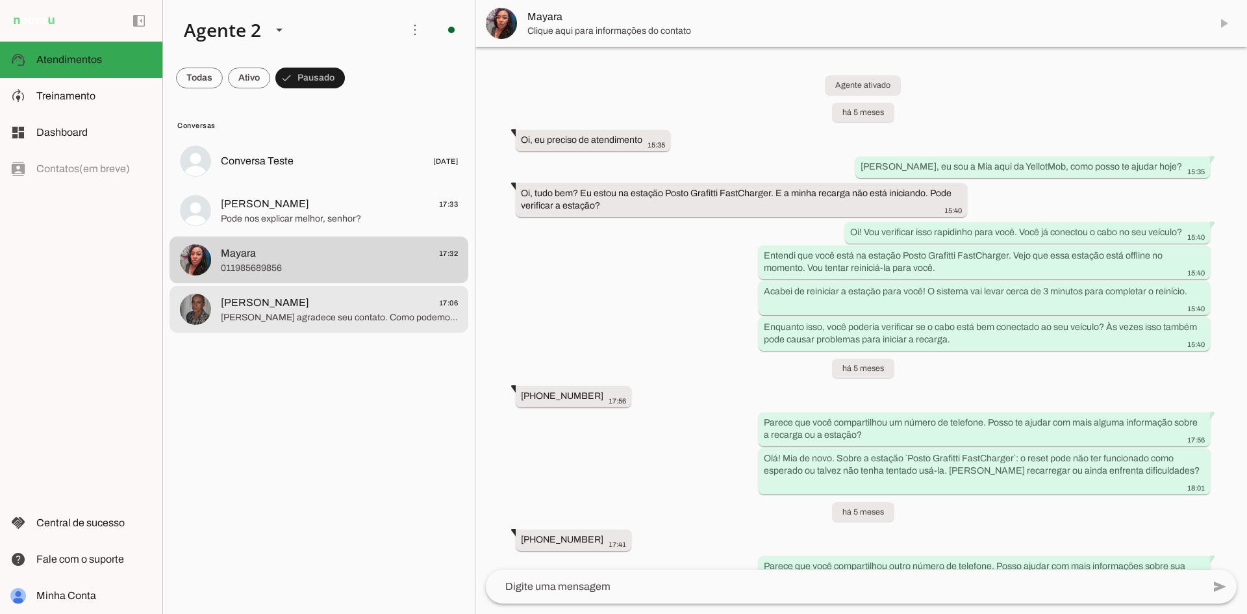
click at [288, 317] on span "[PERSON_NAME] agradece seu contato. Como podemos ajudar?" at bounding box center [339, 317] width 237 height 13
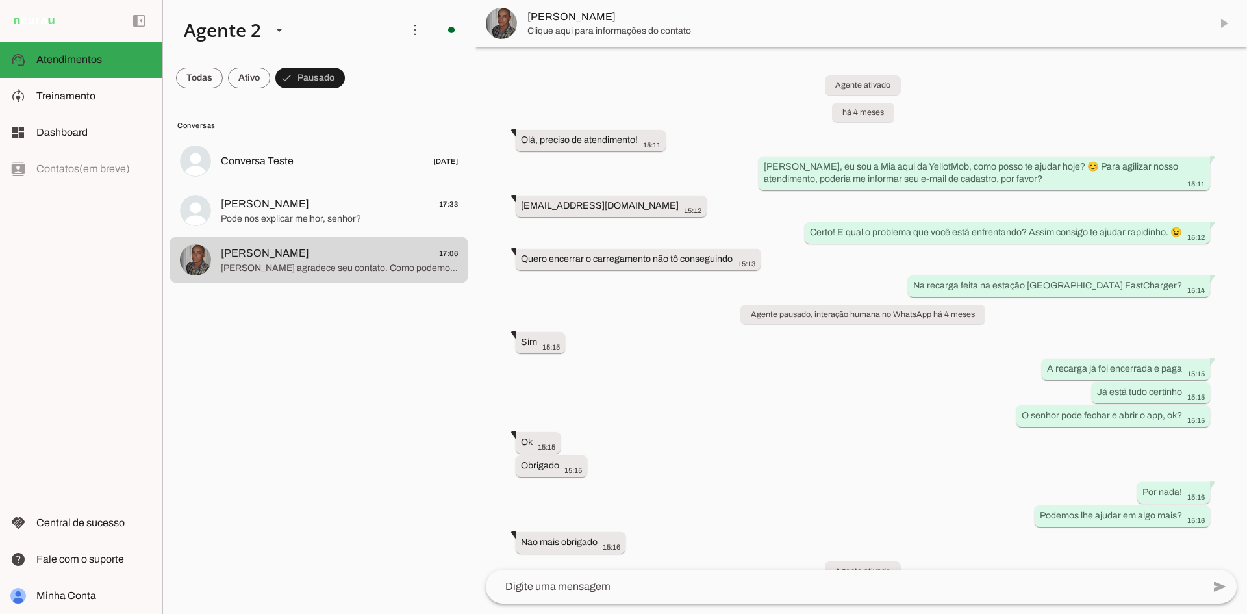
scroll to position [2037, 0]
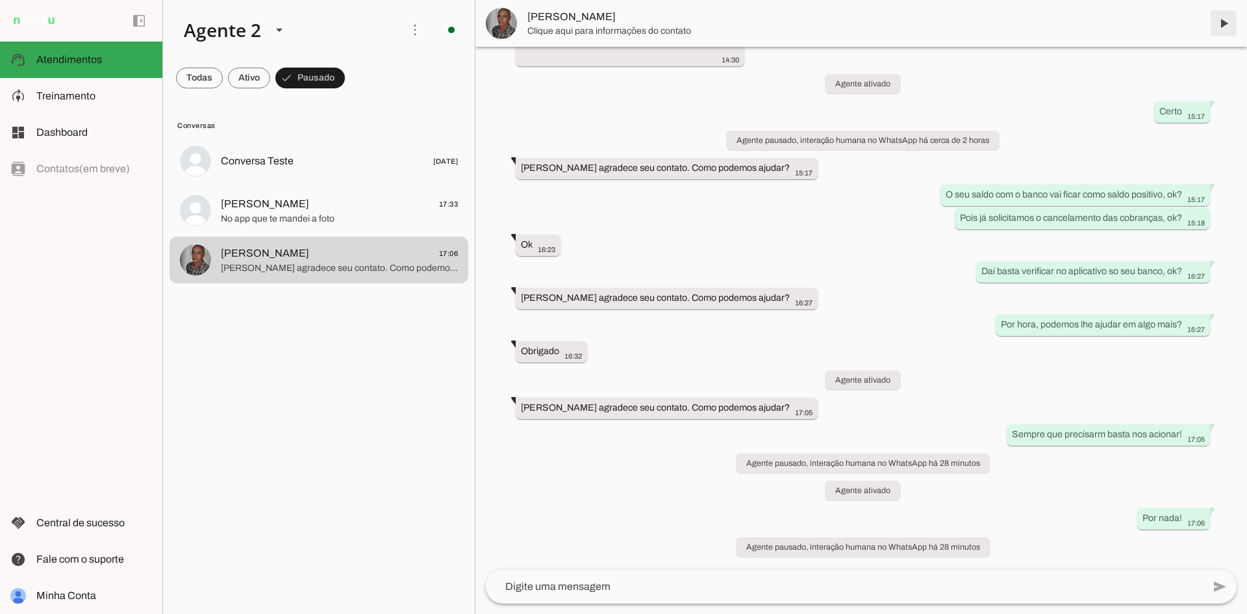
click at [1224, 23] on span at bounding box center [1223, 23] width 31 height 31
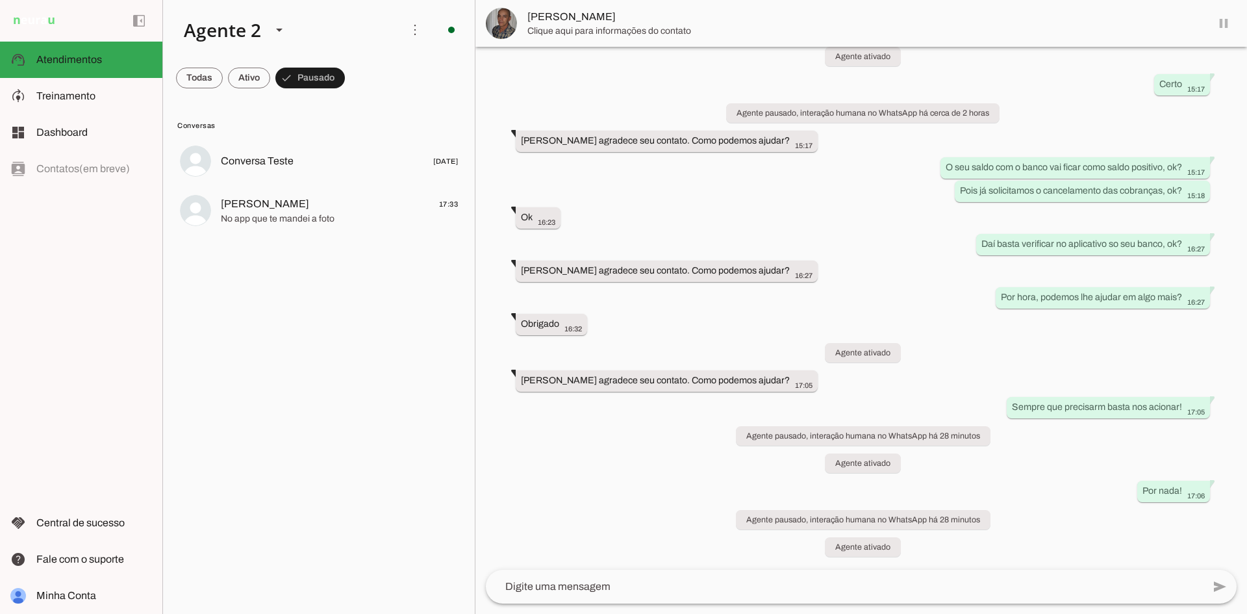
scroll to position [2065, 0]
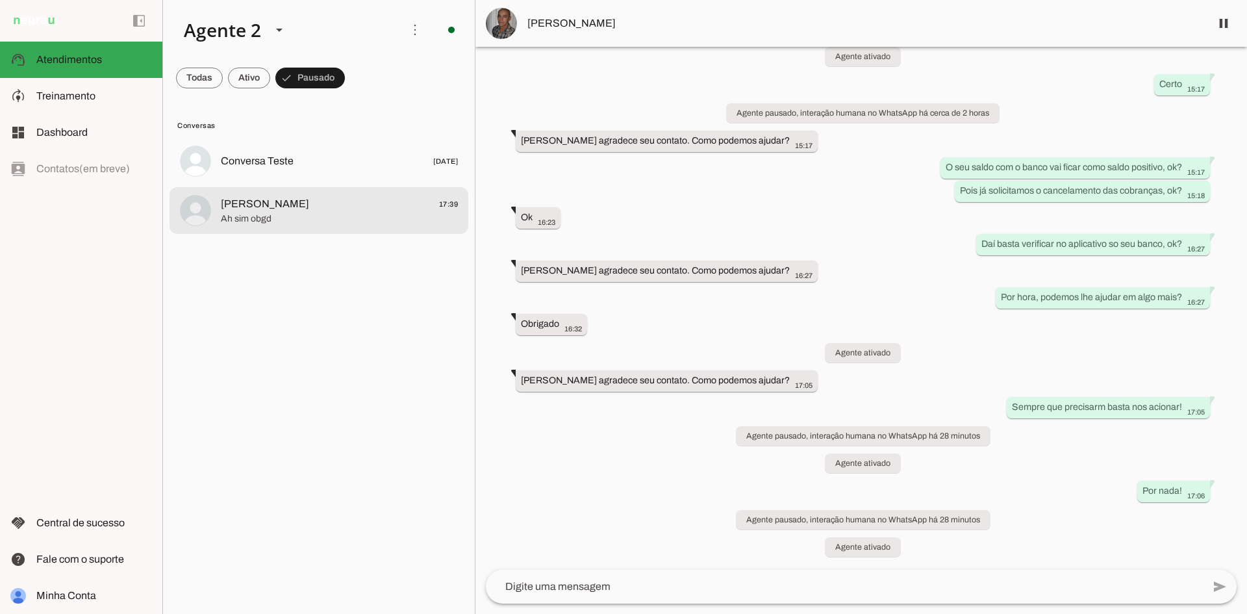
click at [343, 216] on span "Ah sim obgd" at bounding box center [339, 218] width 237 height 13
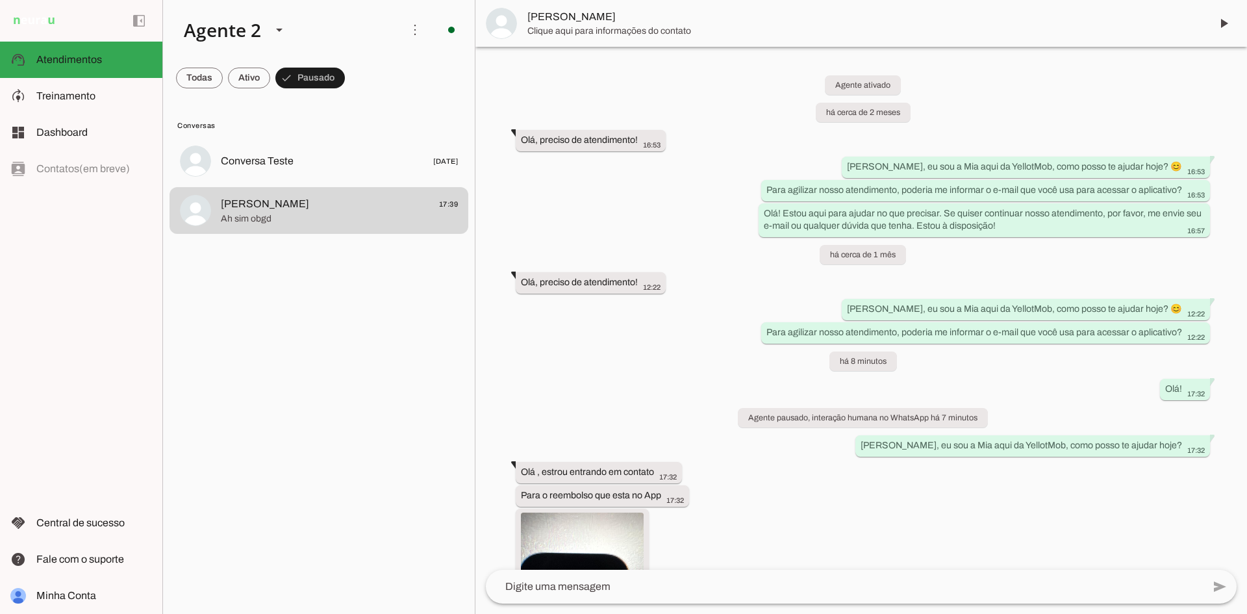
scroll to position [1172, 0]
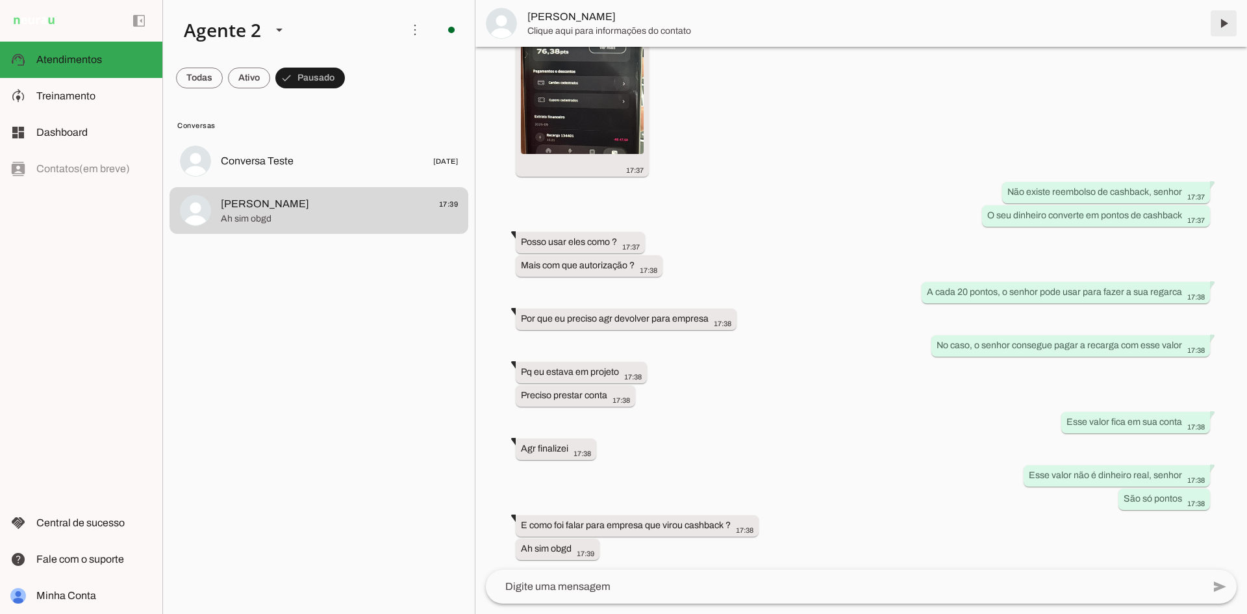
click at [1223, 25] on span at bounding box center [1223, 23] width 31 height 31
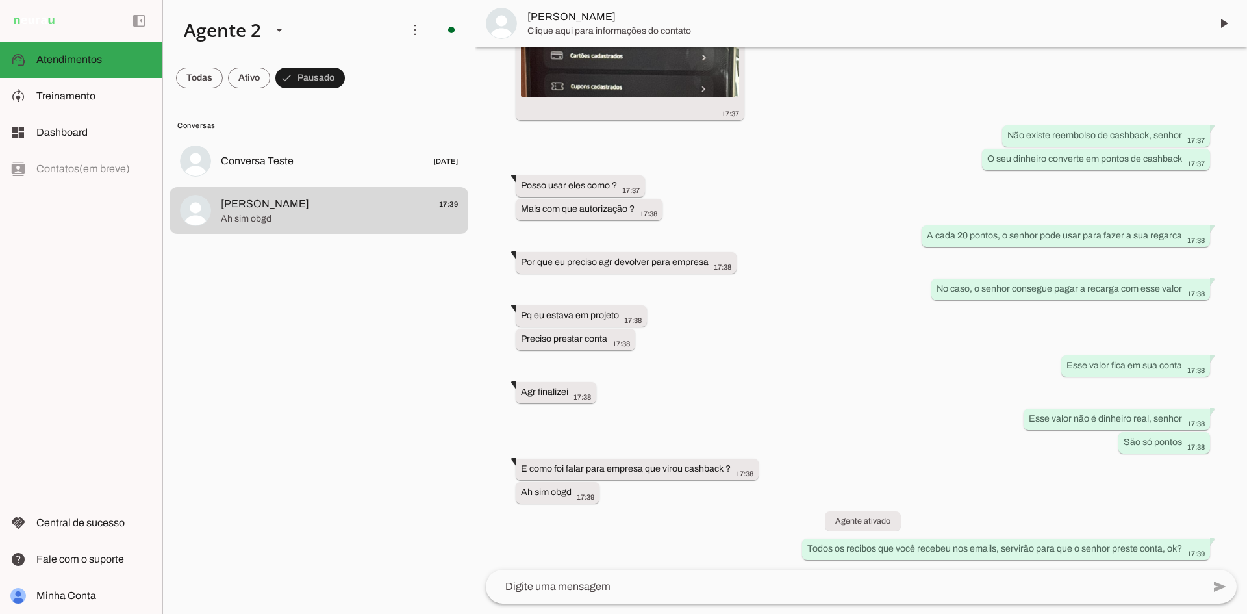
scroll to position [1259, 0]
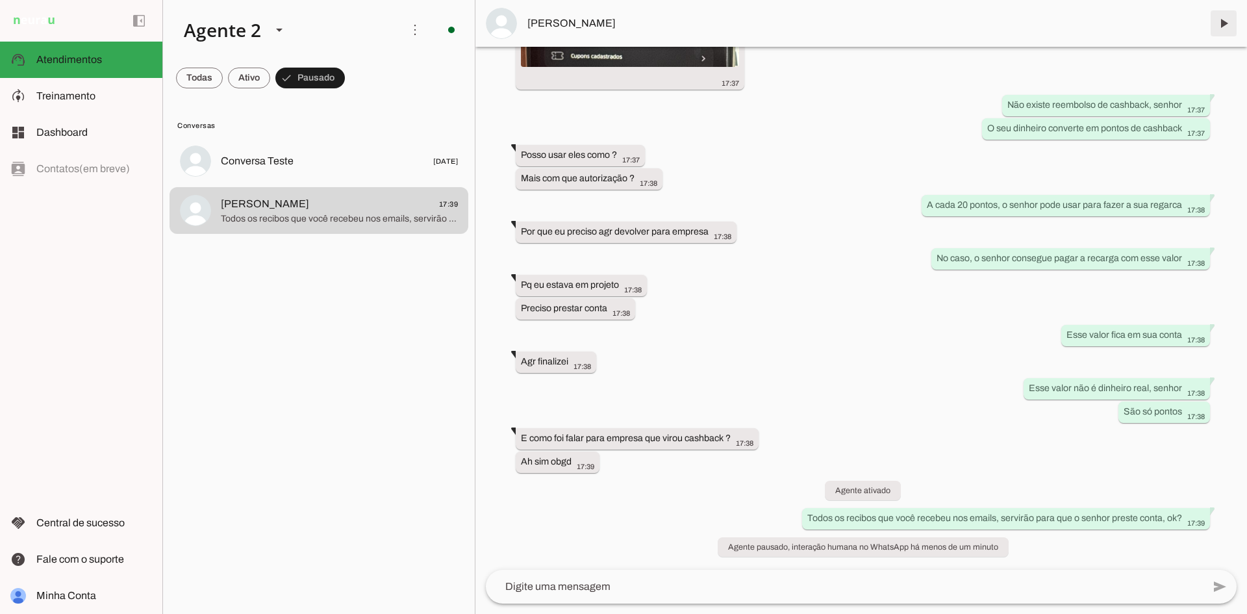
click at [1223, 18] on span at bounding box center [1223, 23] width 31 height 31
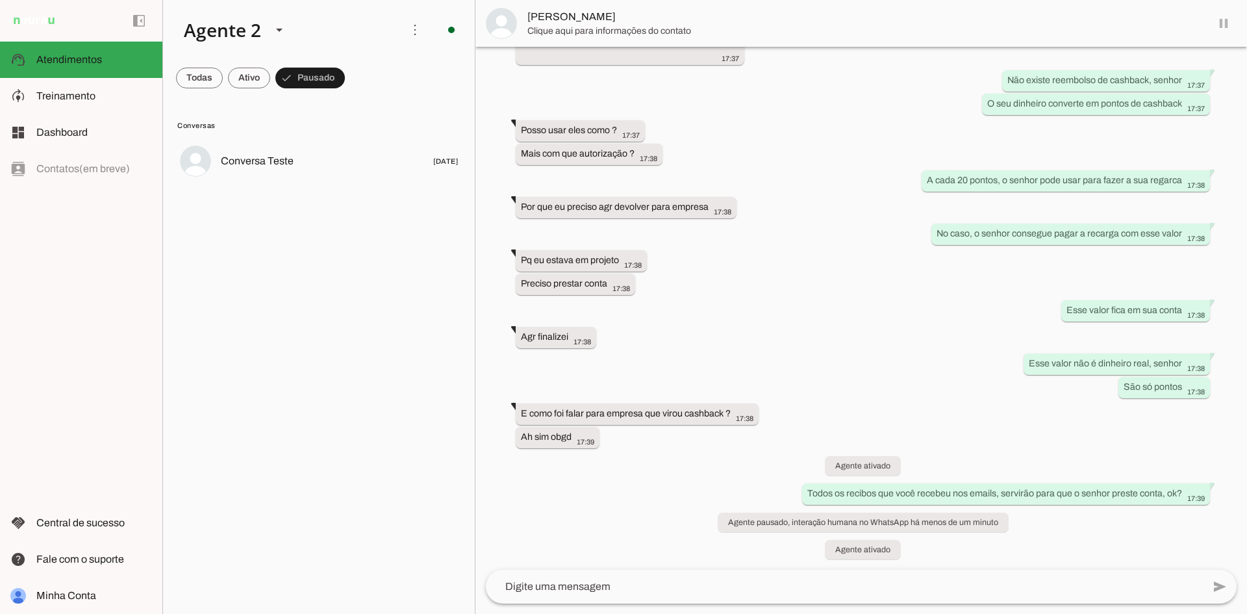
scroll to position [1286, 0]
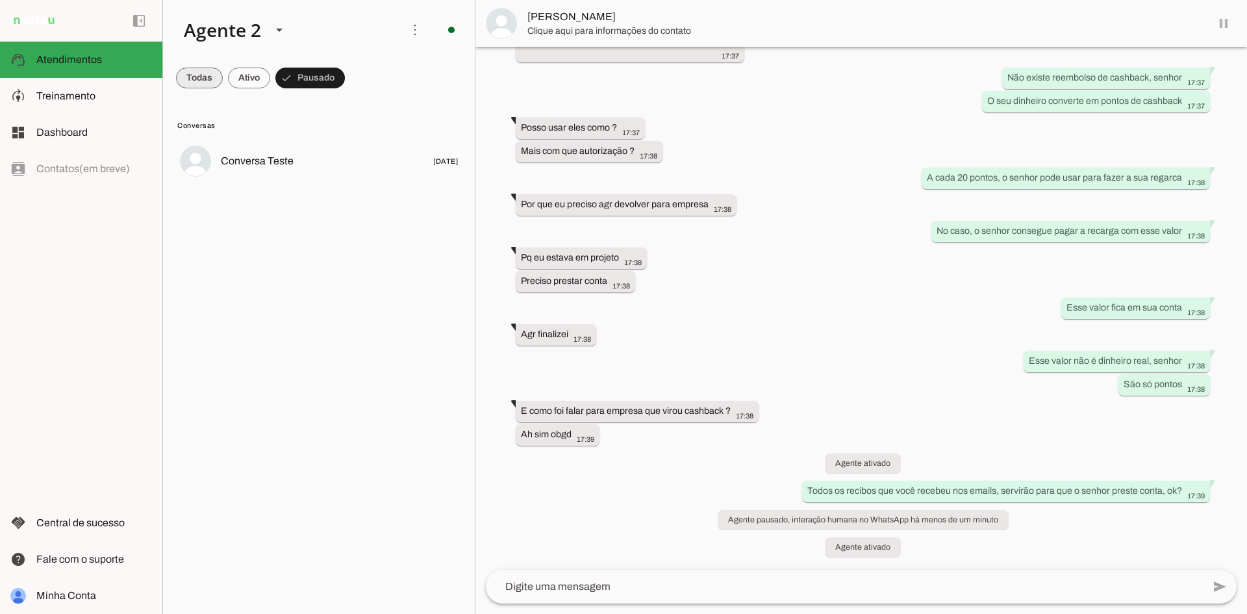
click at [201, 76] on span at bounding box center [199, 77] width 47 height 31
